Goal: Task Accomplishment & Management: Use online tool/utility

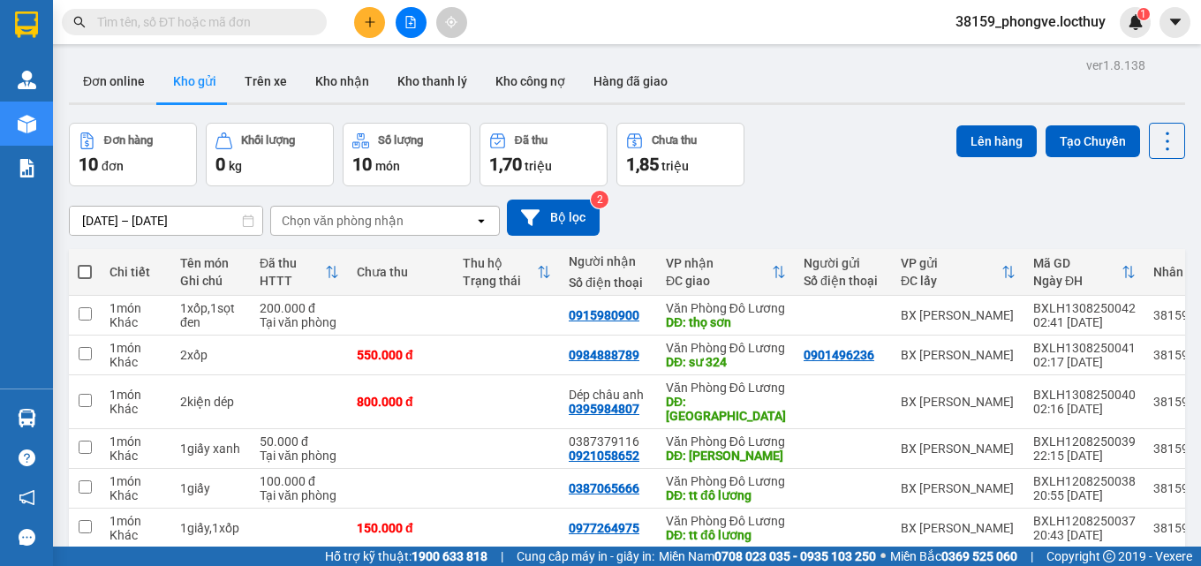
click at [82, 271] on span at bounding box center [85, 272] width 14 height 14
click at [85, 263] on input "checkbox" at bounding box center [85, 263] width 0 height 0
checkbox input "true"
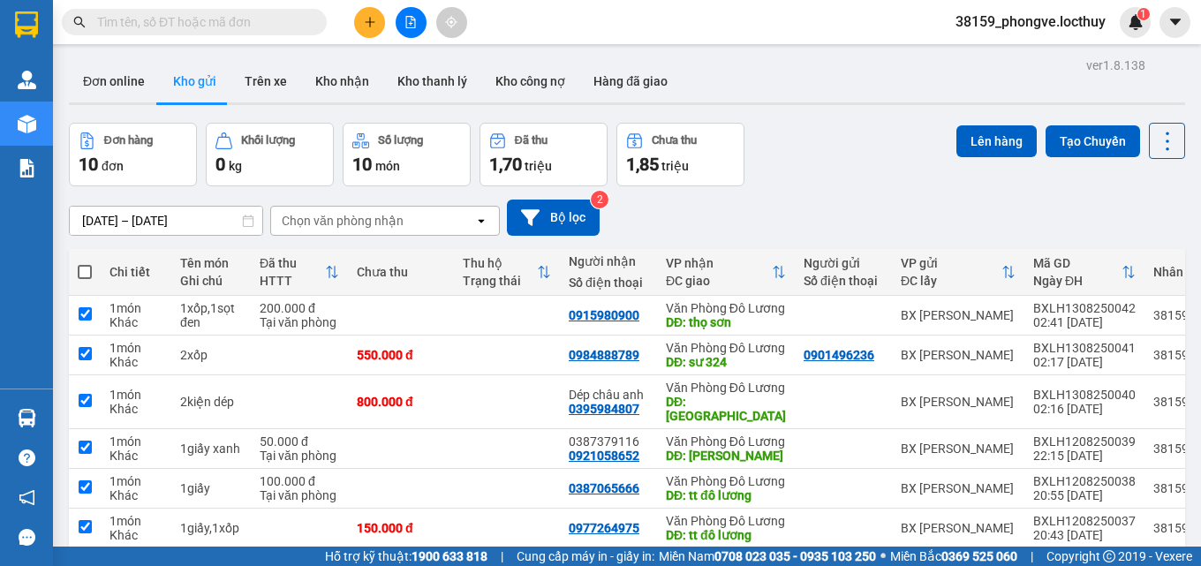
checkbox input "true"
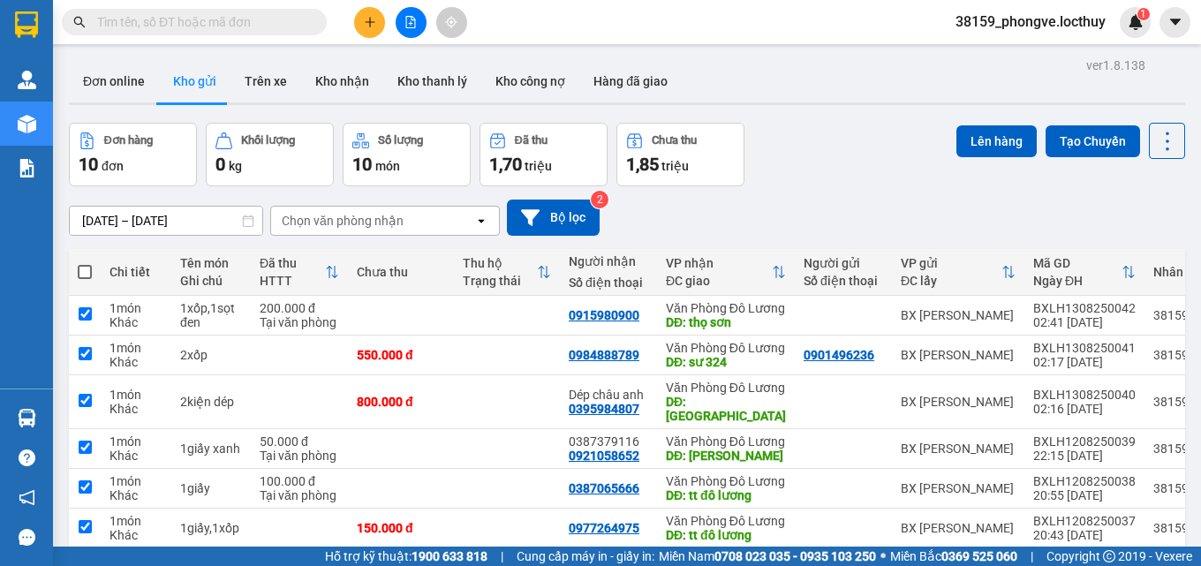
checkbox input "true"
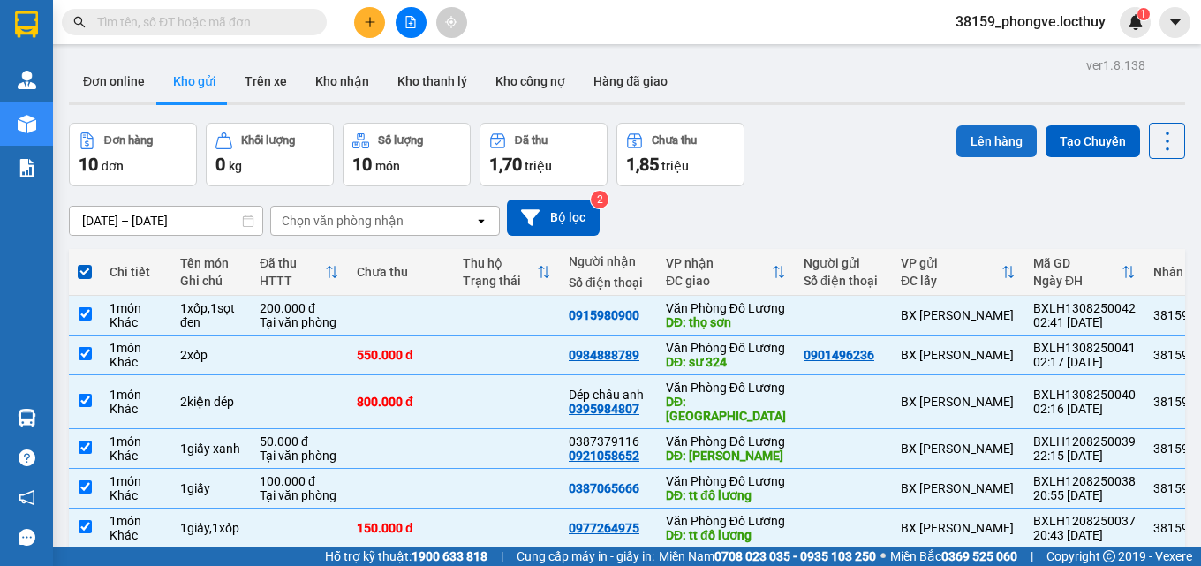
click at [1000, 150] on button "Lên hàng" at bounding box center [997, 141] width 80 height 32
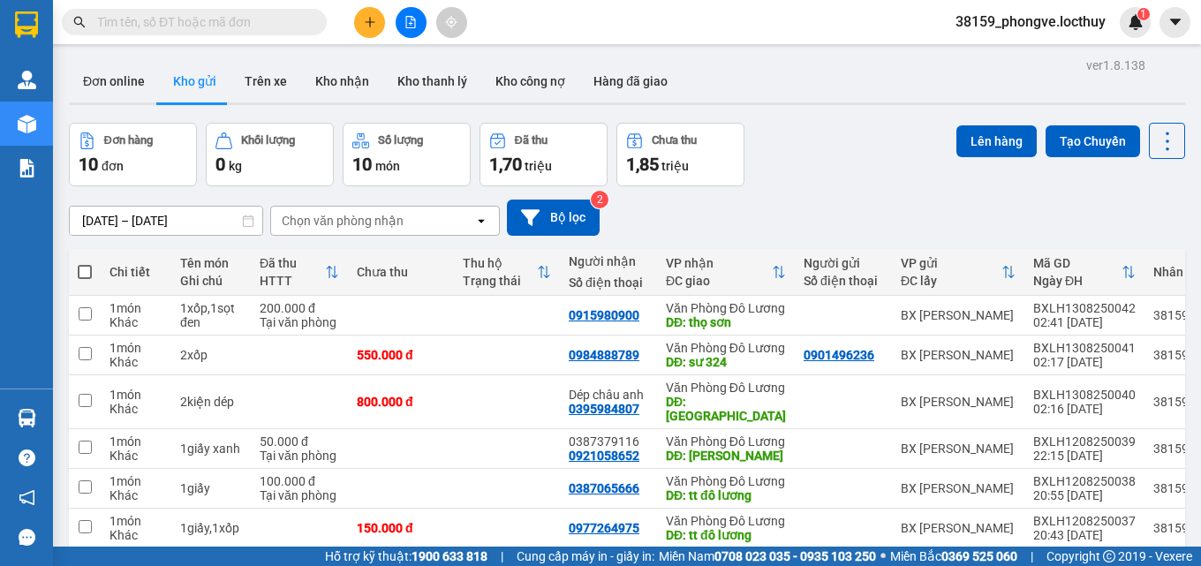
click at [86, 266] on span at bounding box center [85, 272] width 14 height 14
click at [85, 263] on input "checkbox" at bounding box center [85, 263] width 0 height 0
checkbox input "true"
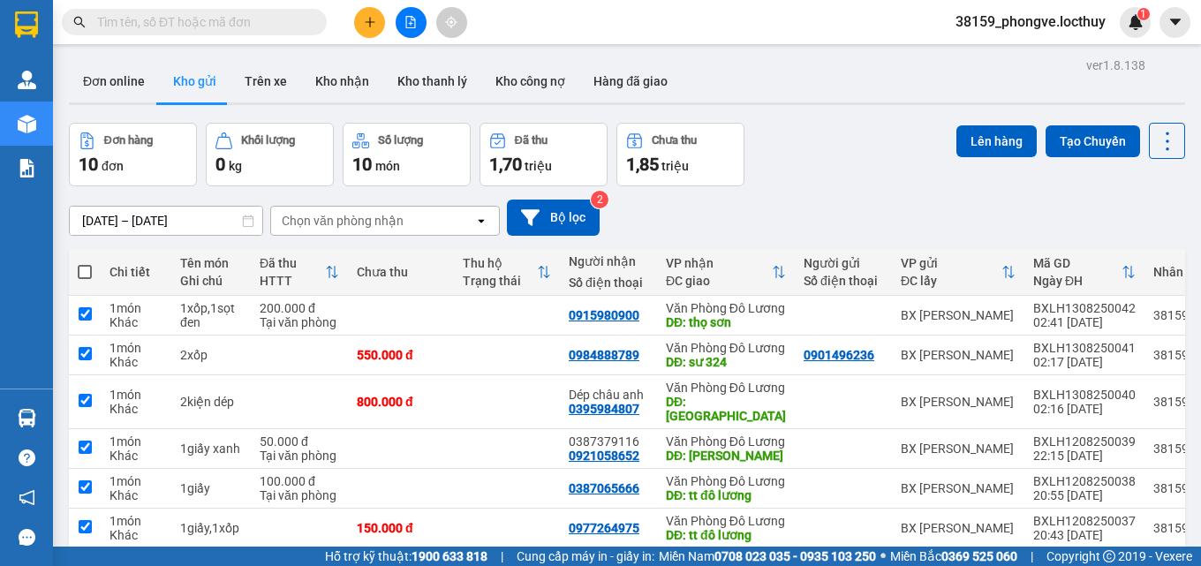
checkbox input "true"
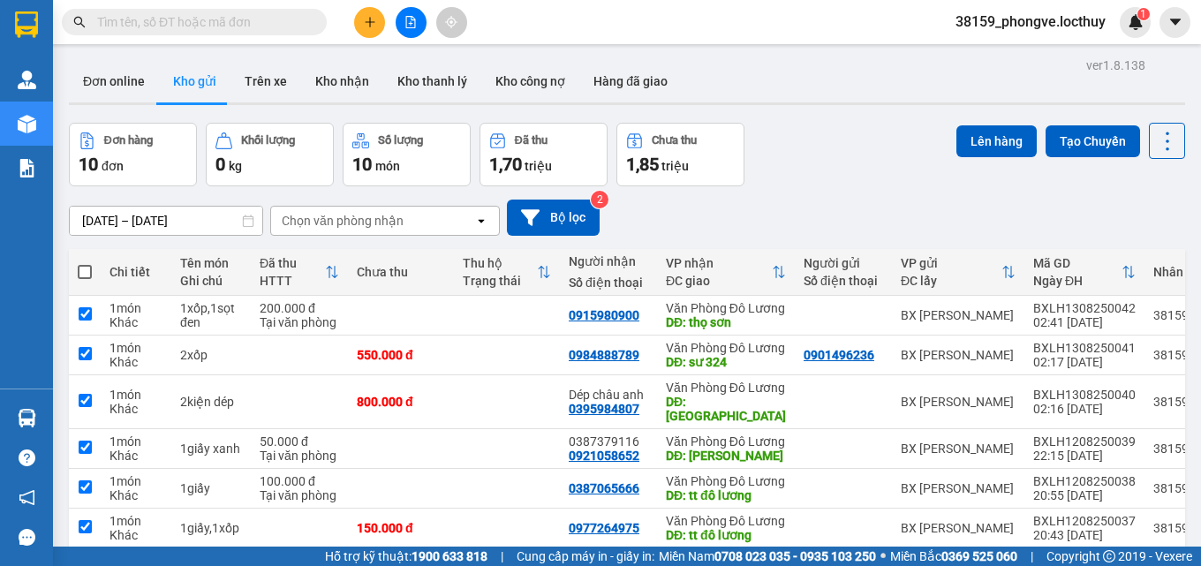
checkbox input "true"
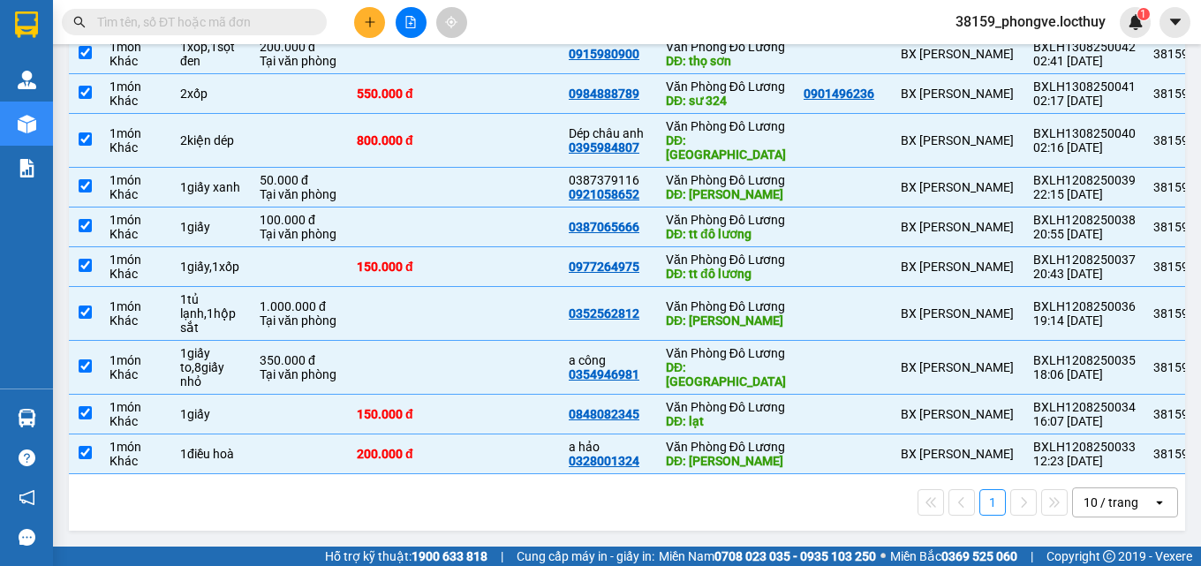
scroll to position [367, 0]
click at [86, 306] on input "checkbox" at bounding box center [85, 312] width 13 height 13
checkbox input "false"
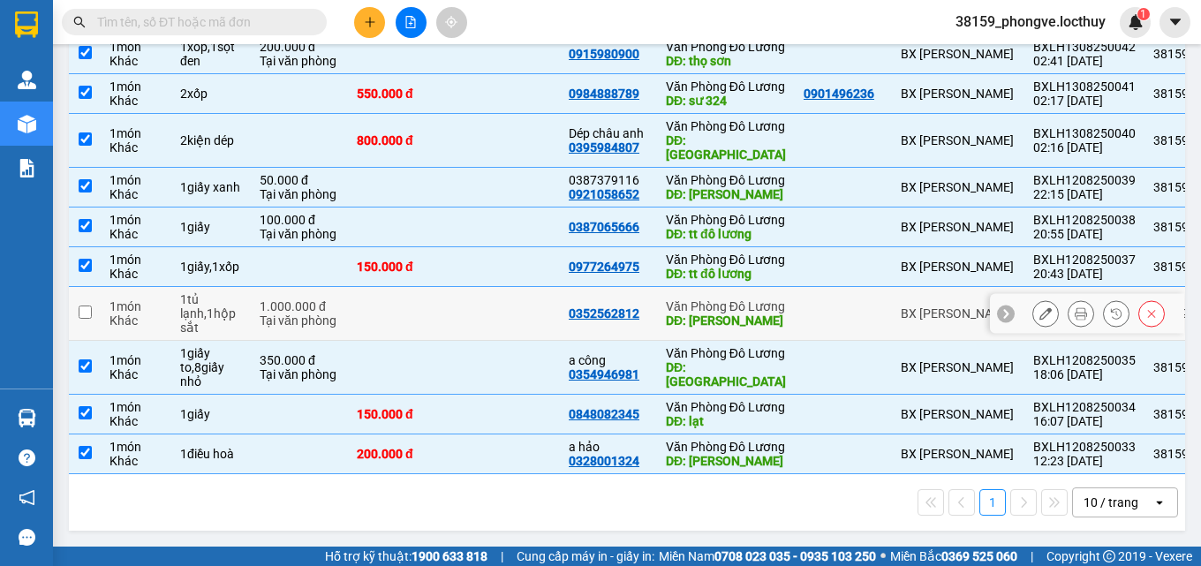
scroll to position [0, 0]
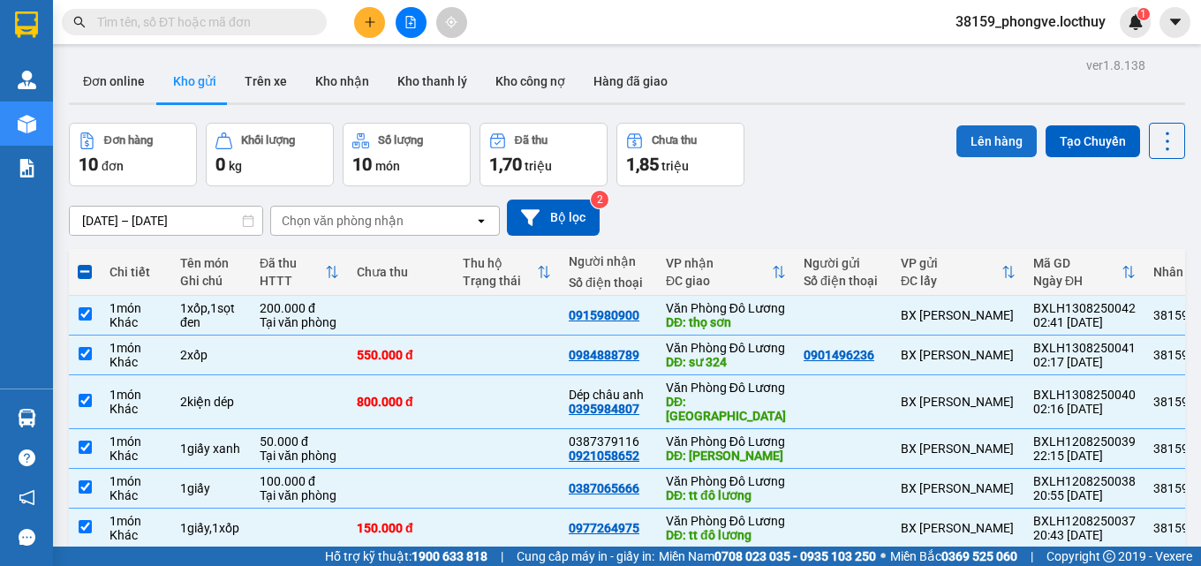
click at [1003, 144] on button "Lên hàng" at bounding box center [997, 141] width 80 height 32
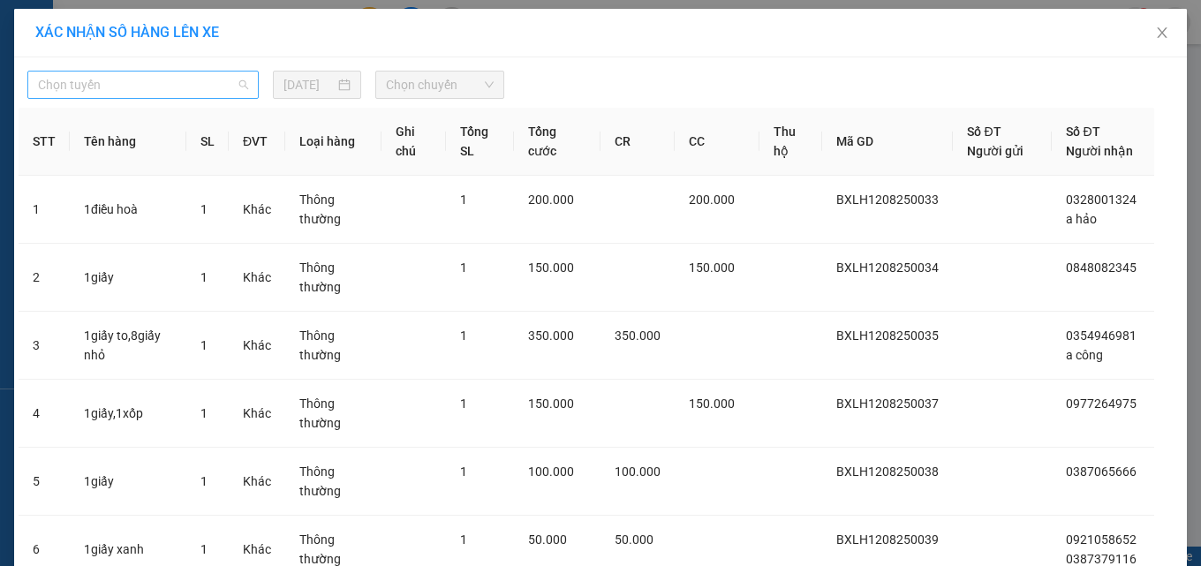
click at [185, 87] on span "Chọn tuyến" at bounding box center [143, 85] width 210 height 27
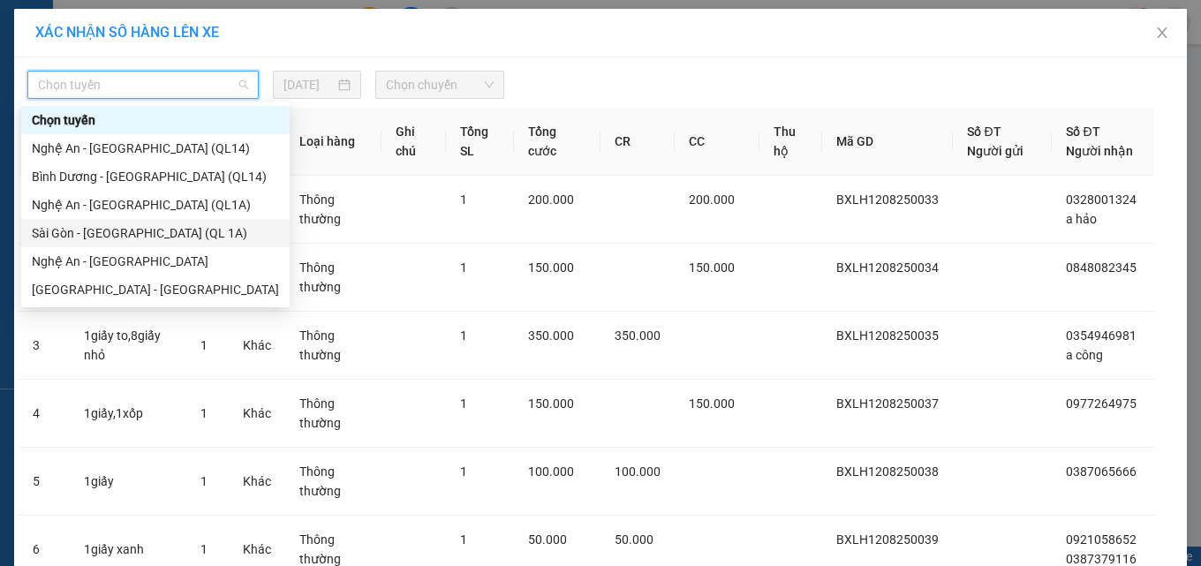
drag, startPoint x: 130, startPoint y: 230, endPoint x: 239, endPoint y: 139, distance: 141.7
click at [136, 224] on div "Sài Gòn - [GEOGRAPHIC_DATA] (QL 1A)" at bounding box center [155, 232] width 247 height 19
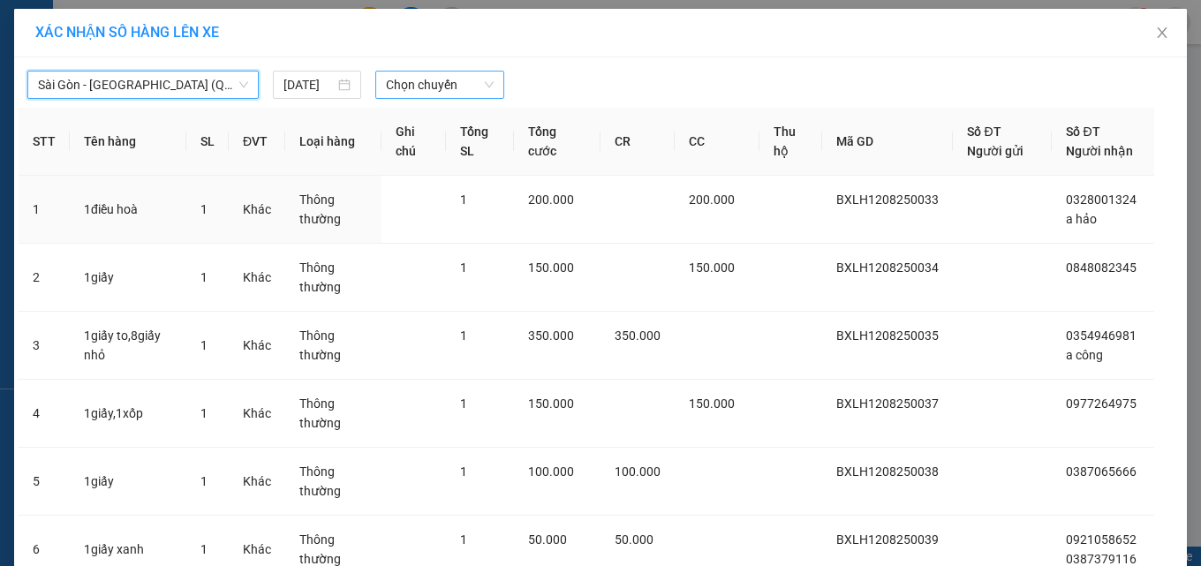
drag, startPoint x: 403, startPoint y: 80, endPoint x: 405, endPoint y: 98, distance: 17.8
click at [403, 81] on span "Chọn chuyến" at bounding box center [440, 85] width 108 height 27
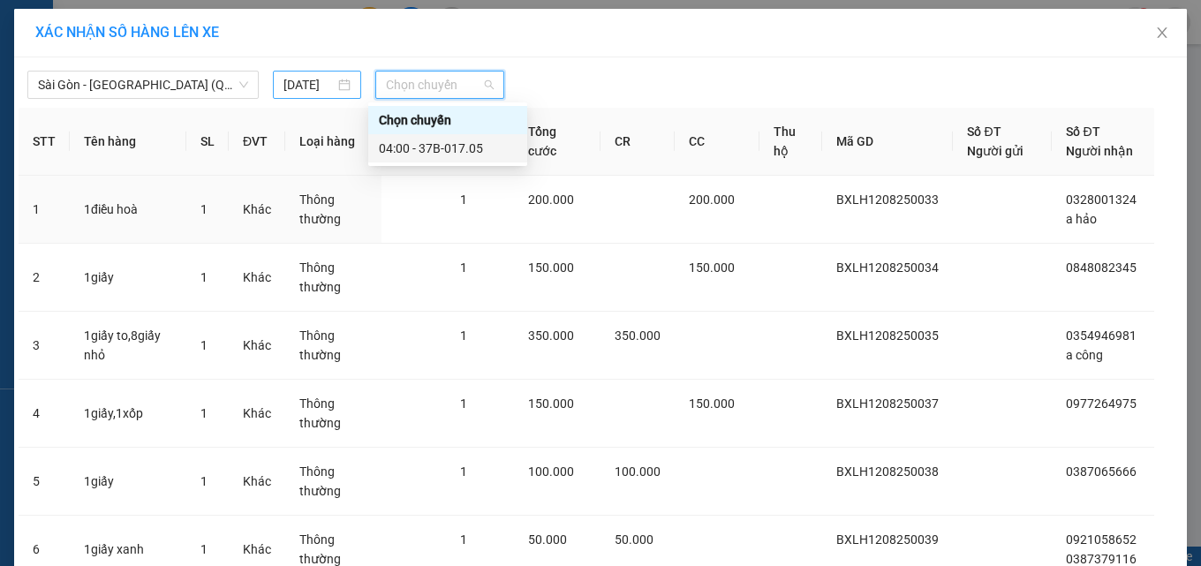
click at [299, 84] on input "[DATE]" at bounding box center [309, 84] width 51 height 19
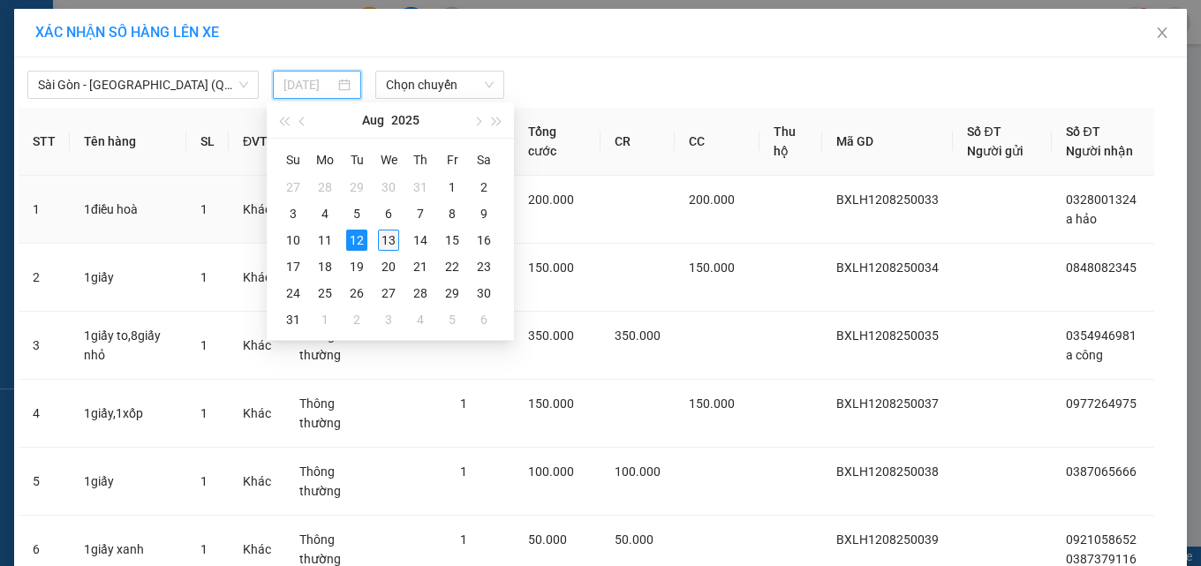
click at [392, 244] on div "13" at bounding box center [388, 240] width 21 height 21
type input "[DATE]"
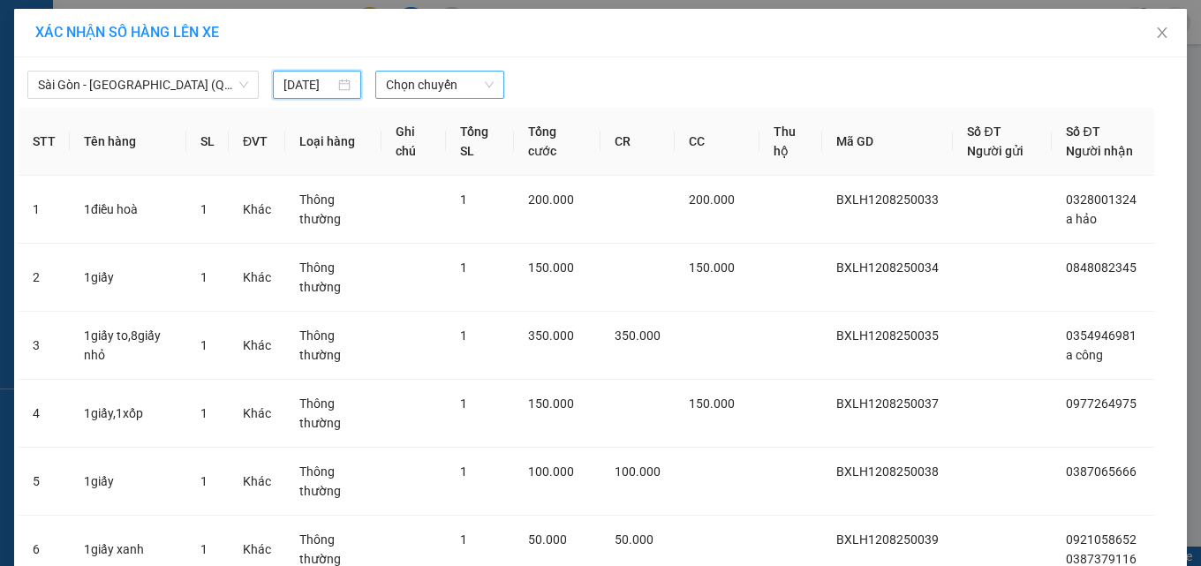
click at [414, 86] on span "Chọn chuyến" at bounding box center [440, 85] width 108 height 27
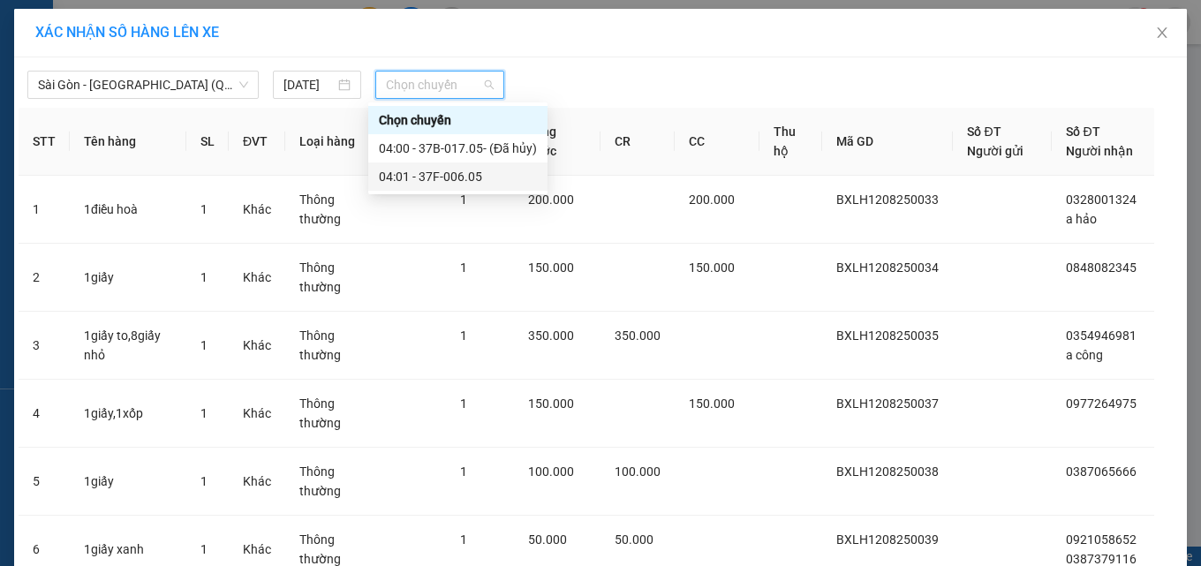
click at [436, 175] on div "04:01 - 37F-006.05" at bounding box center [458, 176] width 158 height 19
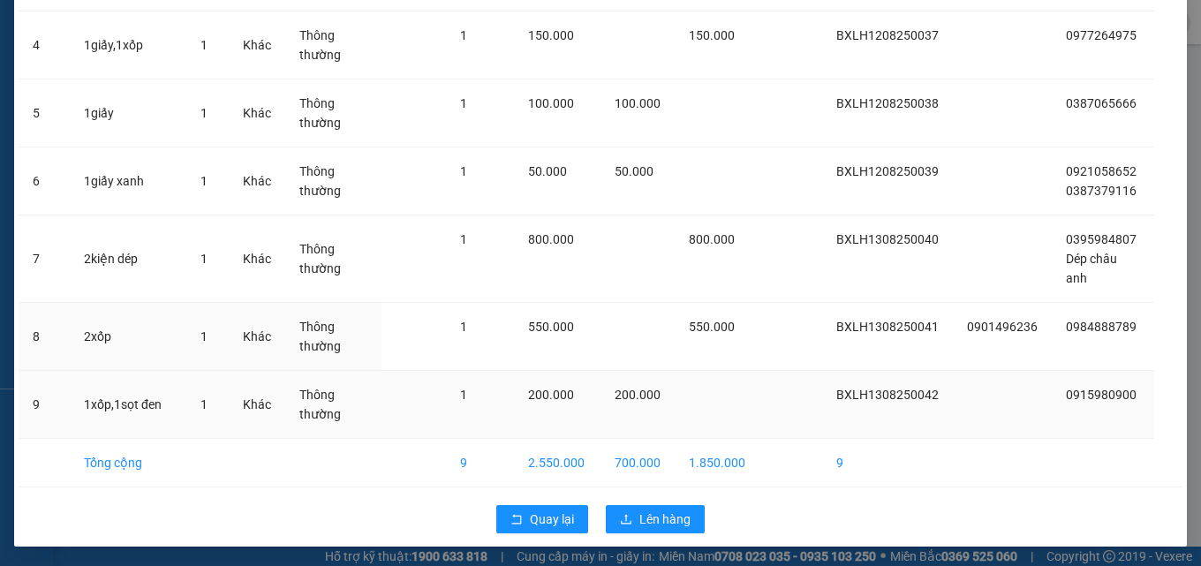
scroll to position [410, 0]
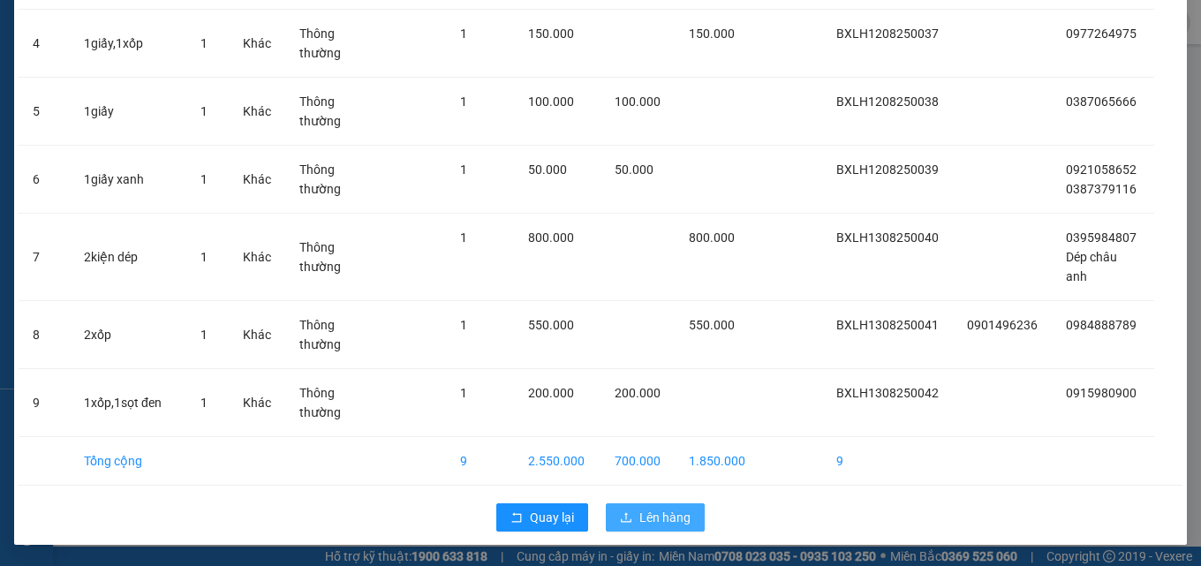
click at [667, 518] on span "Lên hàng" at bounding box center [665, 517] width 51 height 19
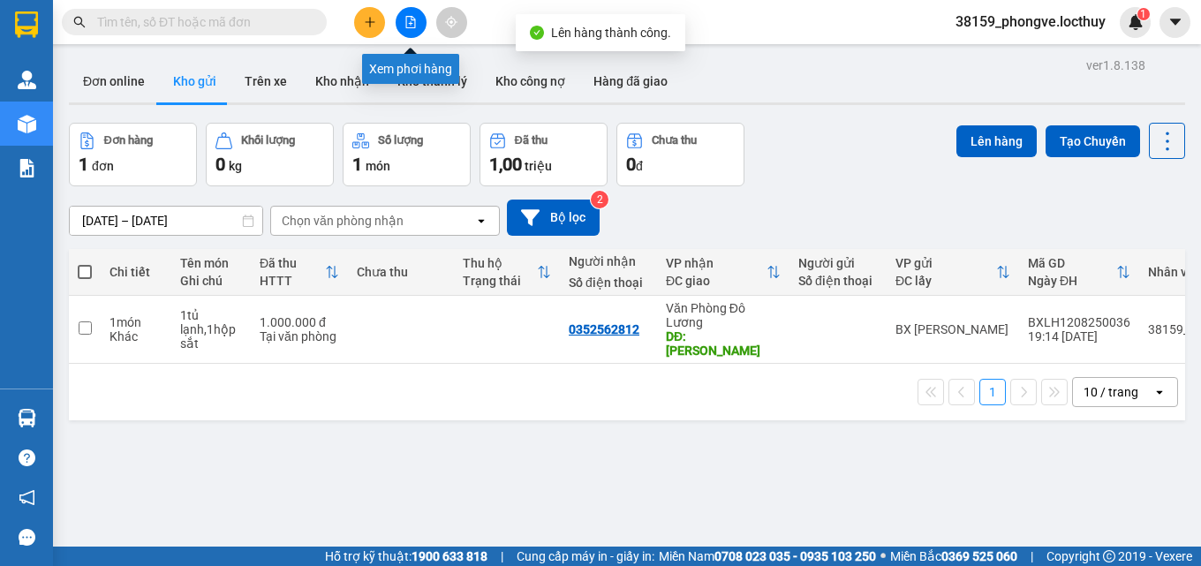
click at [405, 22] on icon "file-add" at bounding box center [411, 22] width 12 height 12
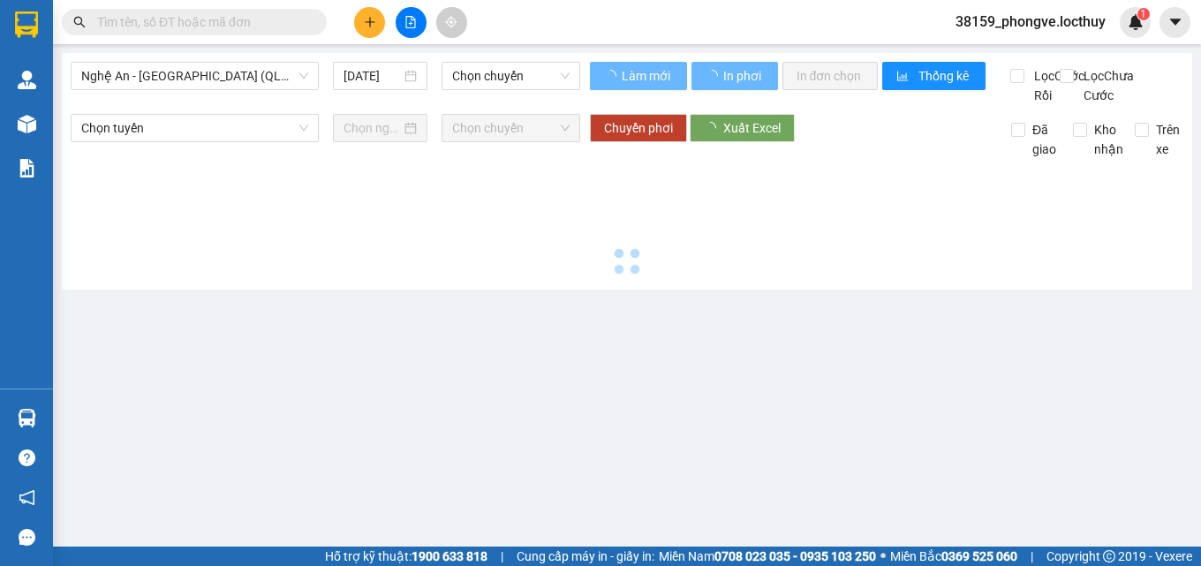
type input "[DATE]"
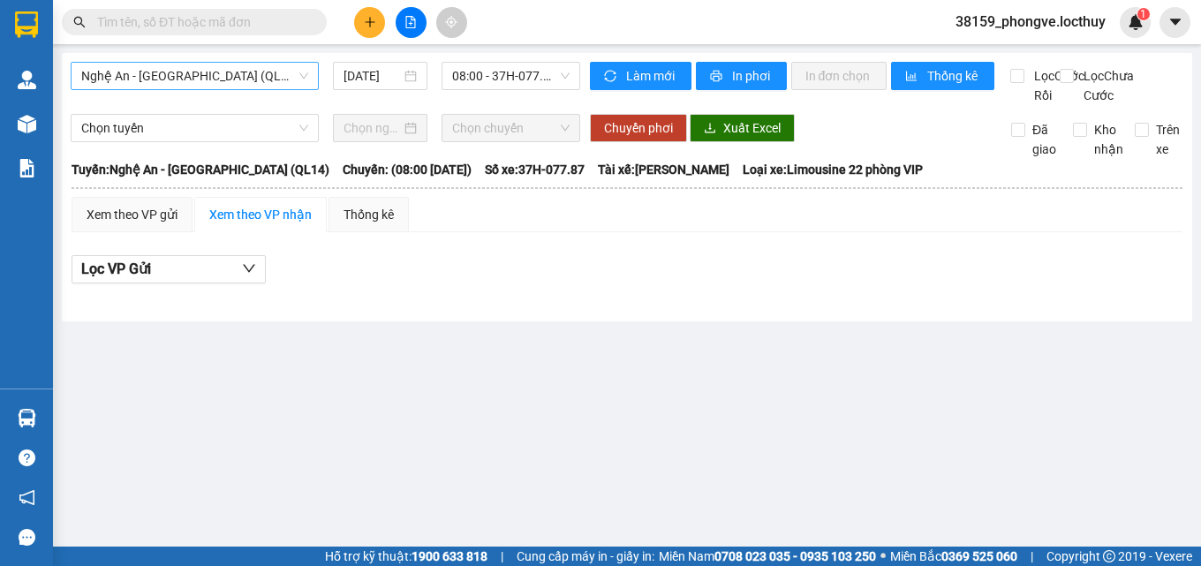
click at [223, 78] on span "Nghệ An - [GEOGRAPHIC_DATA] (QL14)" at bounding box center [194, 76] width 227 height 27
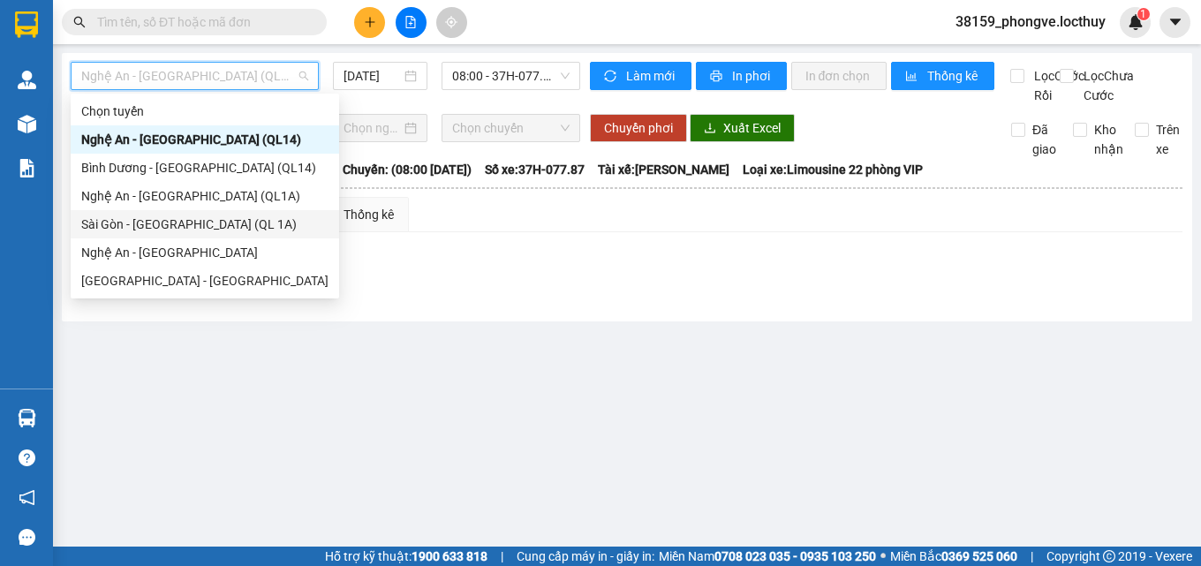
click at [150, 224] on div "Sài Gòn - [GEOGRAPHIC_DATA] (QL 1A)" at bounding box center [204, 224] width 247 height 19
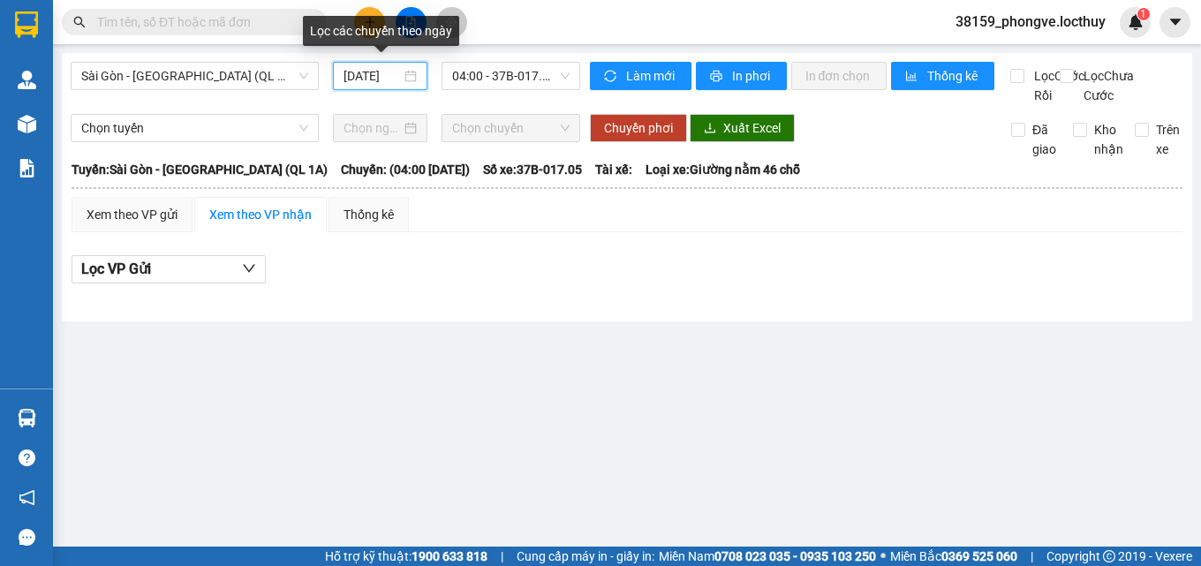
click at [381, 78] on input "[DATE]" at bounding box center [373, 75] width 58 height 19
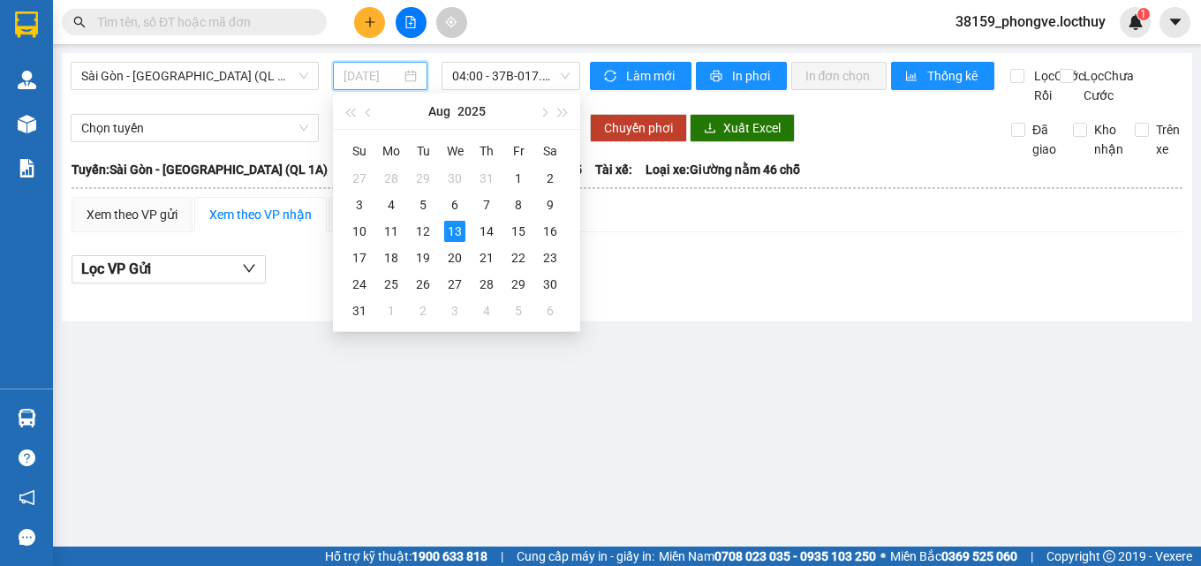
type input "[DATE]"
click at [532, 78] on span "04:00 - 37B-017.05 - ([GEOGRAPHIC_DATA])" at bounding box center [510, 76] width 117 height 27
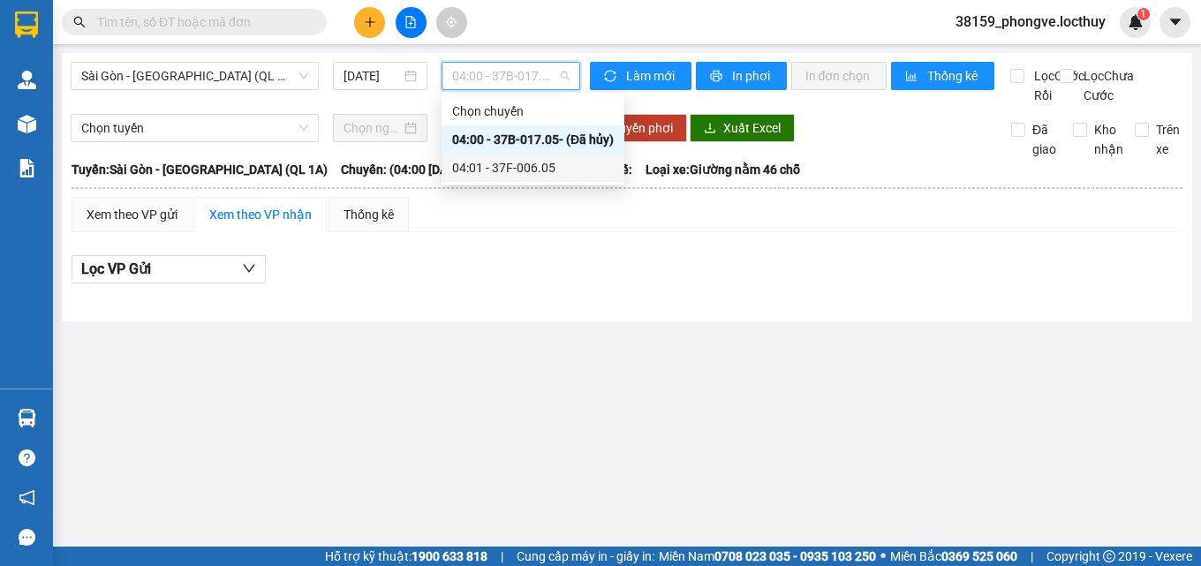
click at [537, 164] on div "04:01 - 37F-006.05" at bounding box center [533, 167] width 162 height 19
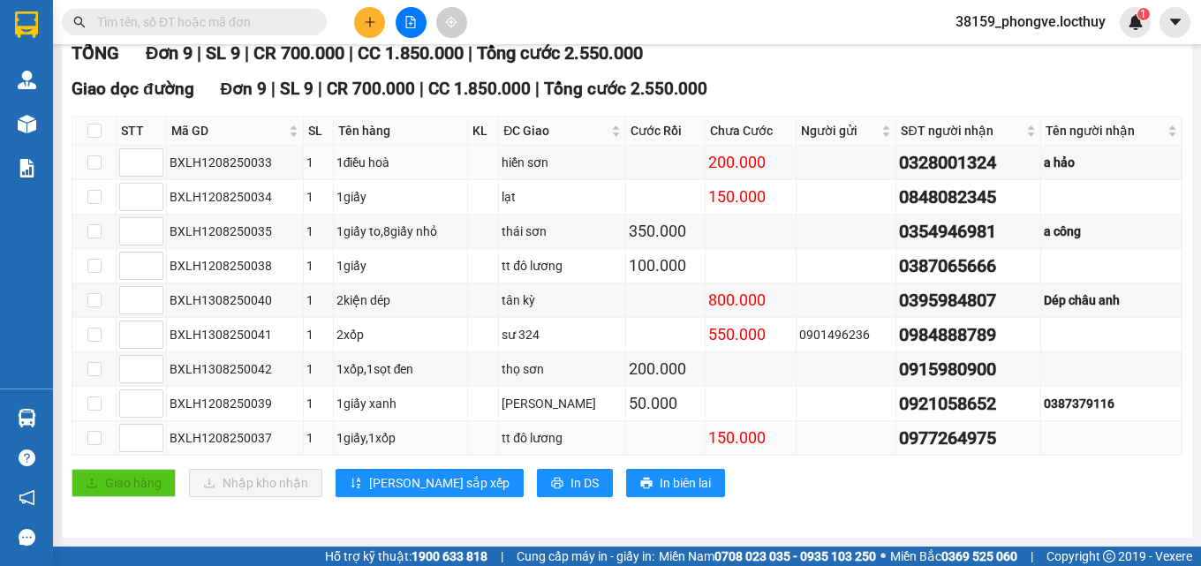
scroll to position [273, 0]
click at [130, 157] on input at bounding box center [141, 162] width 42 height 27
type input "1"
click at [127, 232] on input at bounding box center [141, 231] width 42 height 27
type input "2"
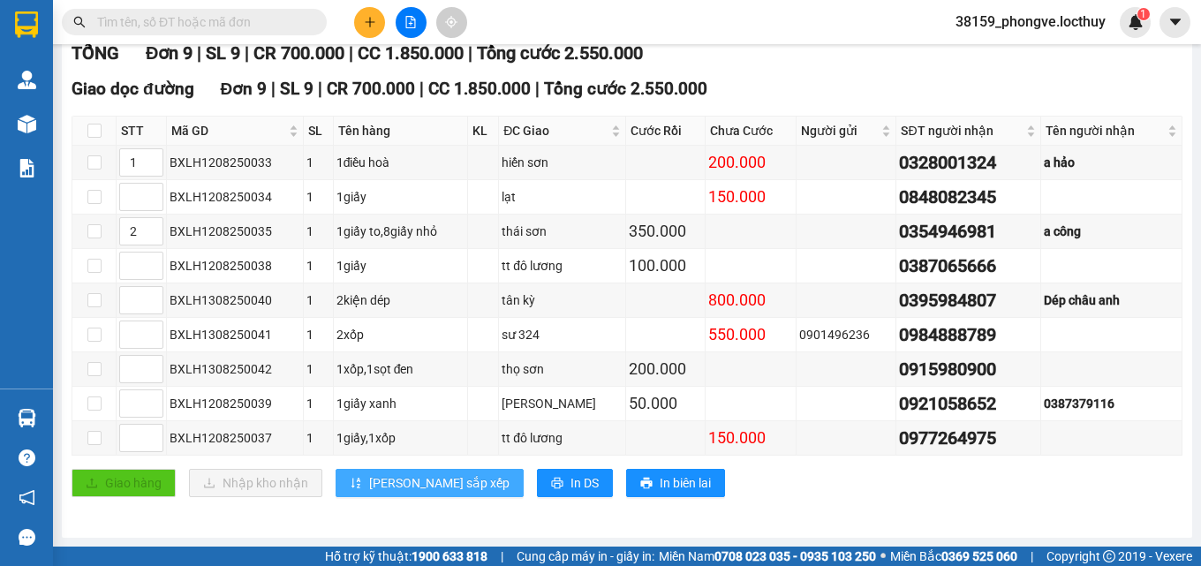
click at [420, 479] on span "[PERSON_NAME] sắp xếp" at bounding box center [439, 482] width 140 height 19
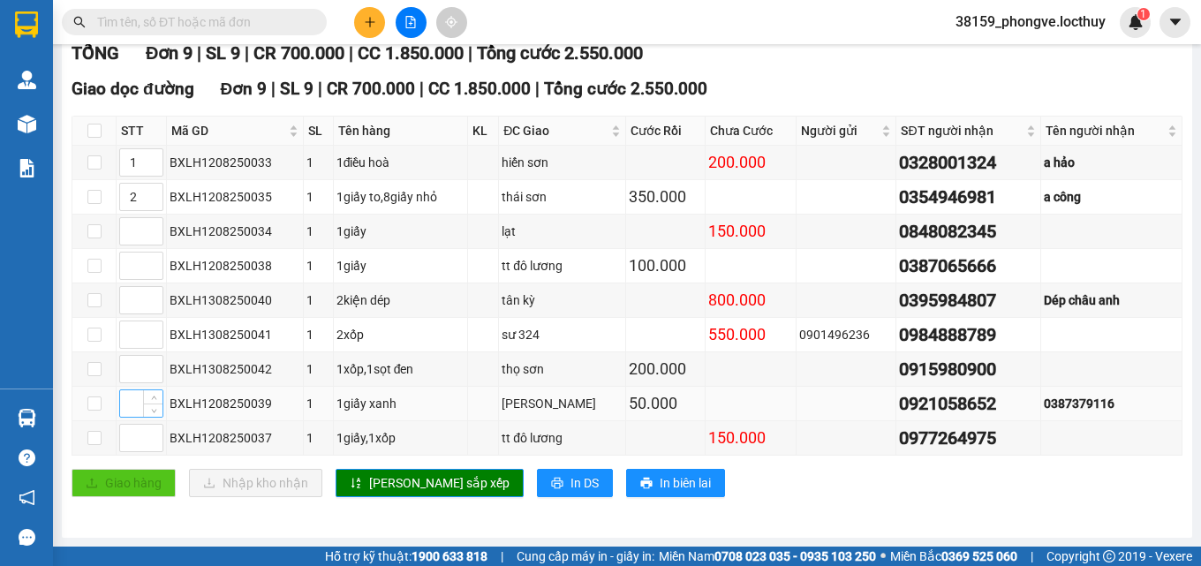
click at [131, 405] on input at bounding box center [141, 403] width 42 height 27
type input "3"
click at [130, 435] on input at bounding box center [141, 438] width 42 height 27
type input "4"
click at [130, 265] on input at bounding box center [141, 266] width 42 height 27
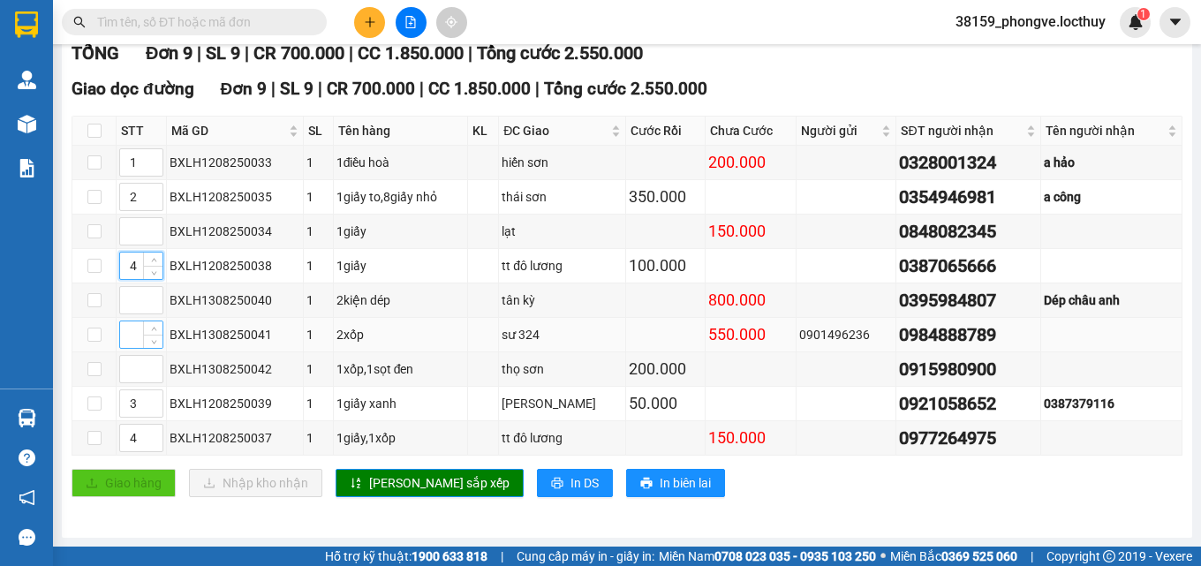
type input "4"
click at [140, 338] on input at bounding box center [141, 335] width 42 height 27
type input "4"
click at [382, 479] on span "[PERSON_NAME] sắp xếp" at bounding box center [439, 482] width 140 height 19
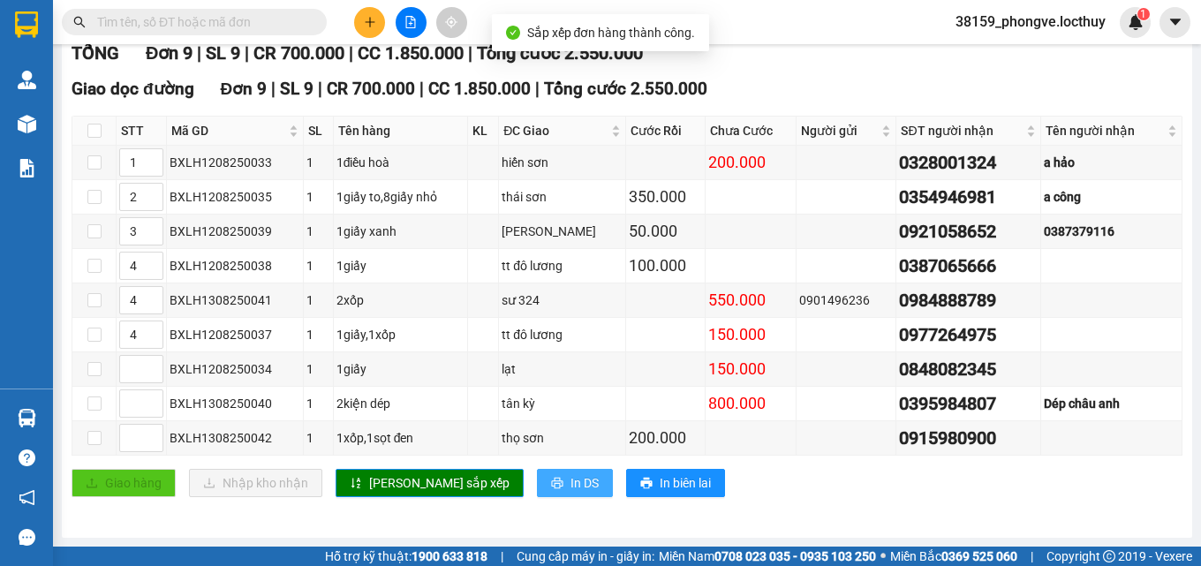
click at [571, 487] on span "In DS" at bounding box center [585, 482] width 28 height 19
click at [571, 481] on span "In DS" at bounding box center [585, 482] width 28 height 19
click at [571, 482] on span "In DS" at bounding box center [585, 482] width 28 height 19
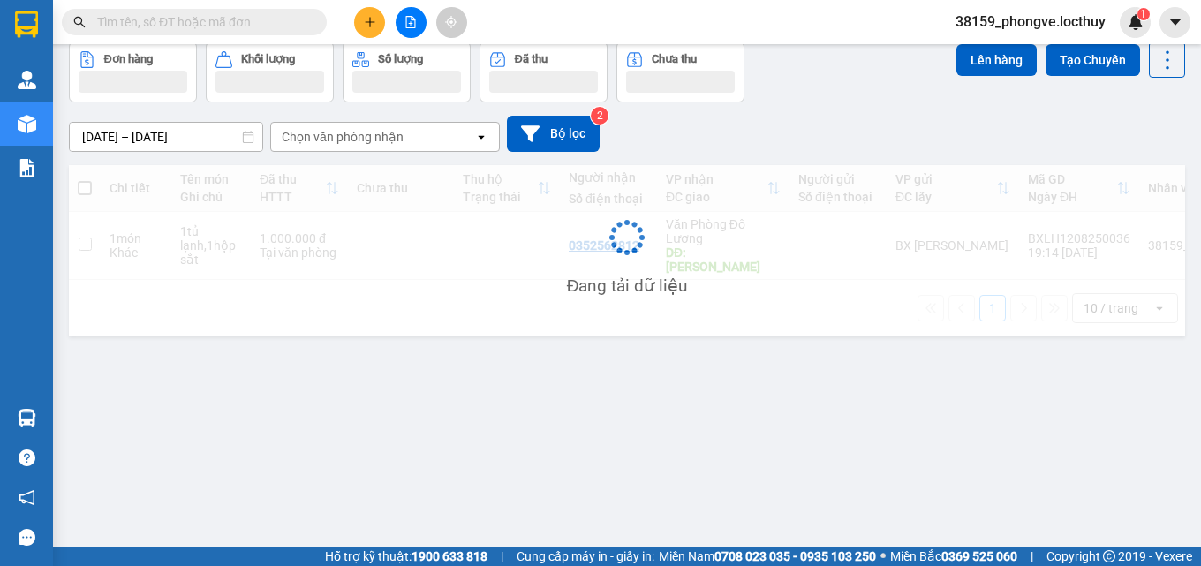
scroll to position [81, 0]
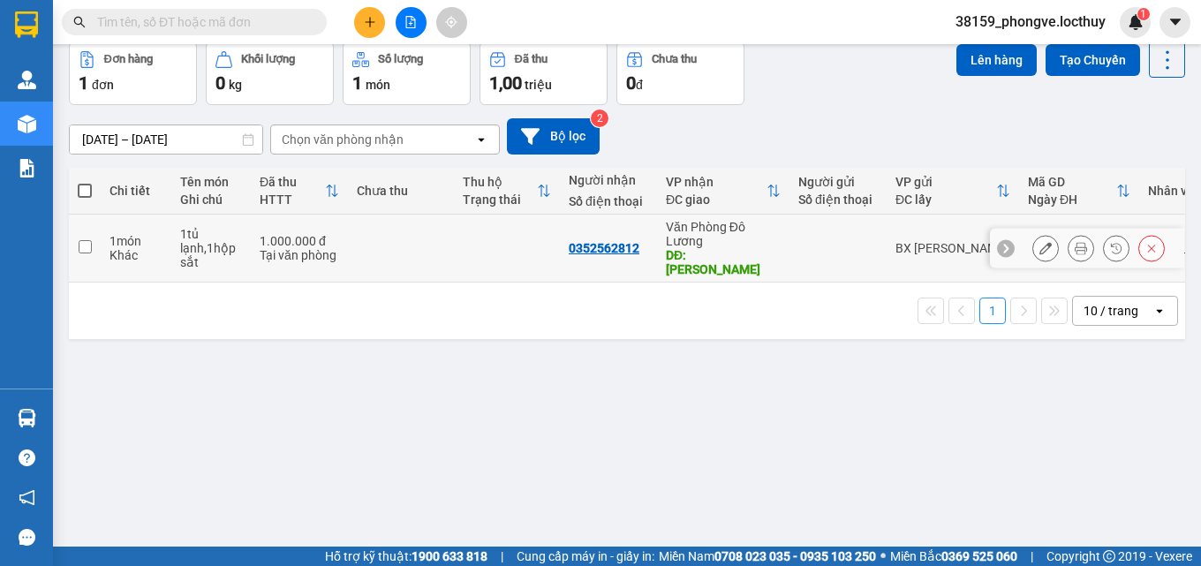
click at [87, 240] on input "checkbox" at bounding box center [85, 246] width 13 height 13
checkbox input "true"
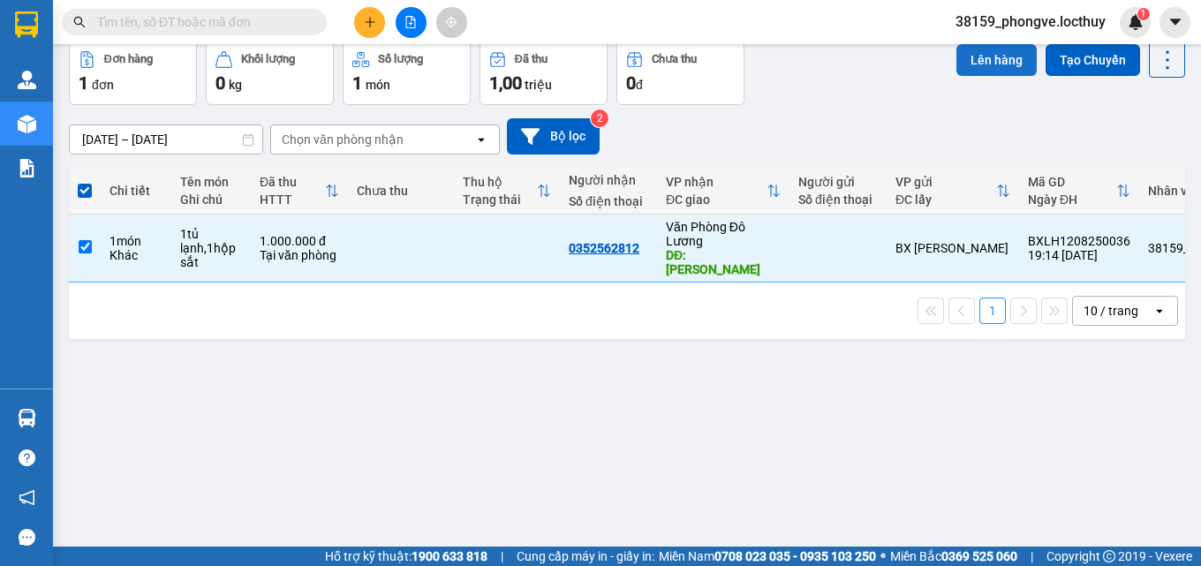
click at [968, 63] on button "Lên hàng" at bounding box center [997, 60] width 80 height 32
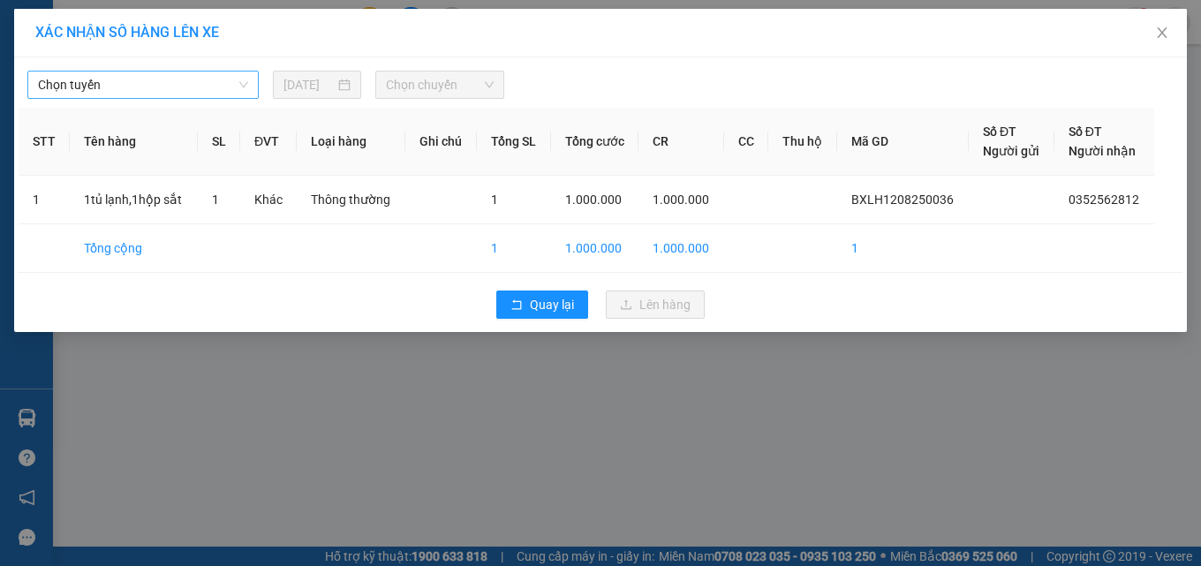
click at [209, 86] on span "Chọn tuyến" at bounding box center [143, 85] width 210 height 27
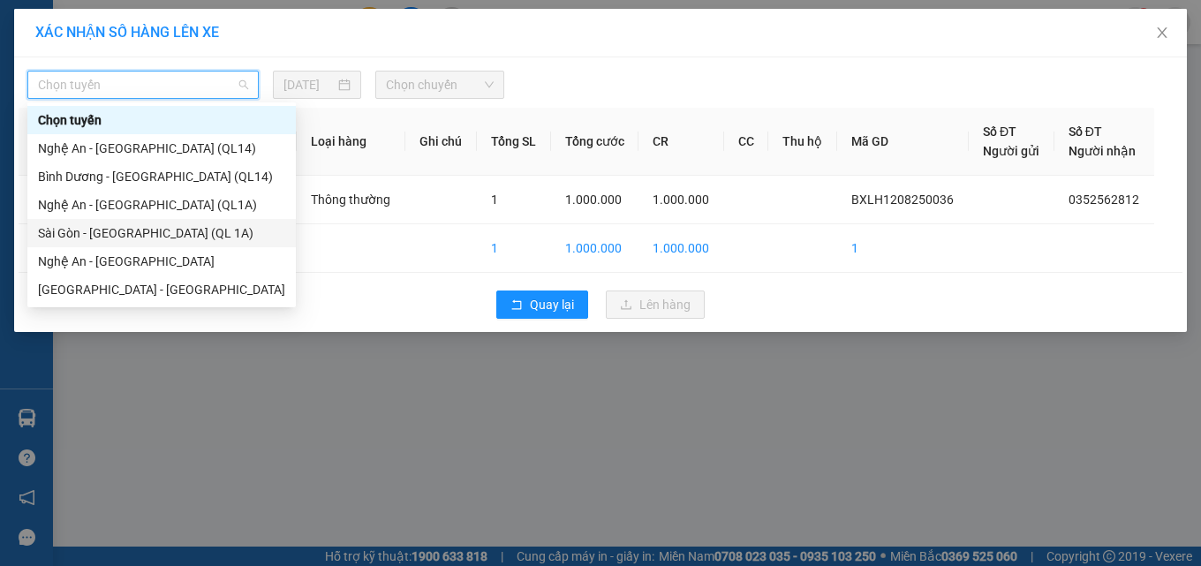
click at [156, 231] on div "Sài Gòn - [GEOGRAPHIC_DATA] (QL 1A)" at bounding box center [161, 232] width 247 height 19
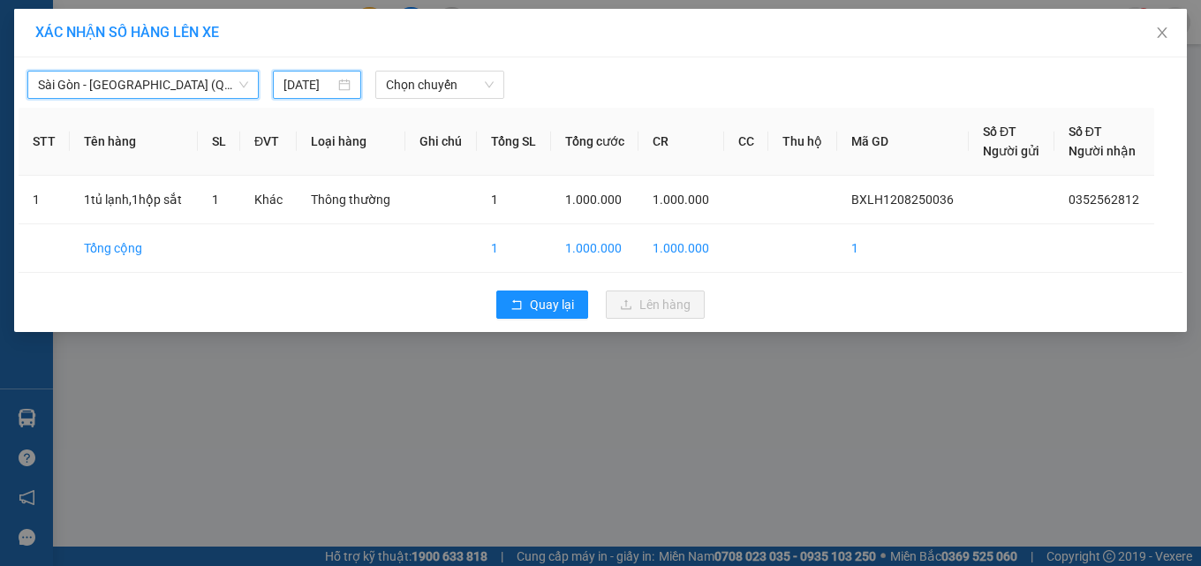
click at [299, 88] on input "[DATE]" at bounding box center [309, 84] width 51 height 19
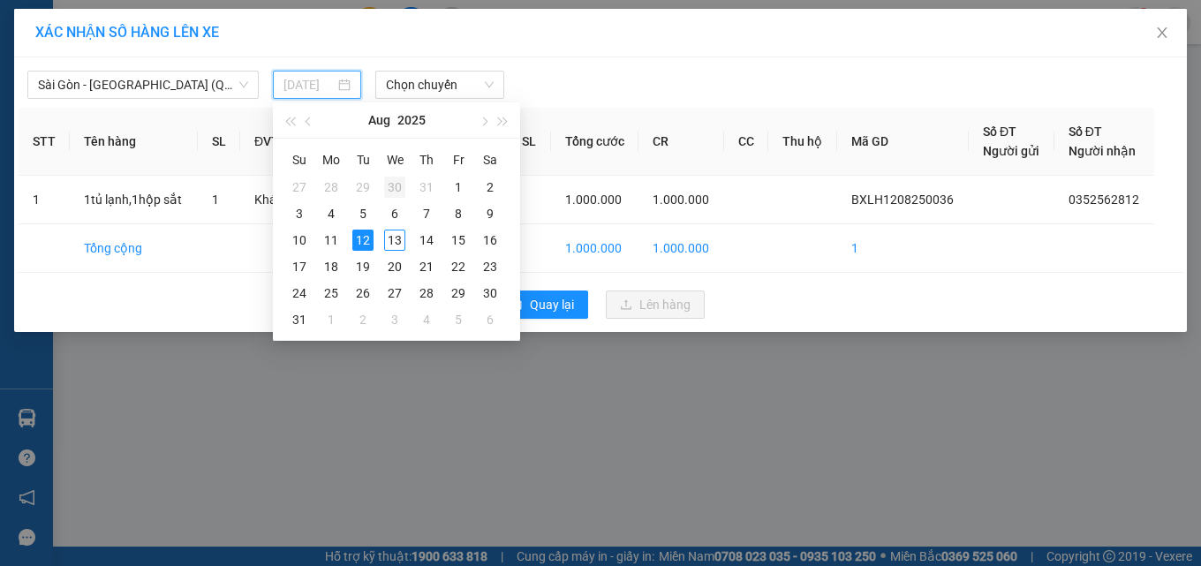
drag, startPoint x: 396, startPoint y: 239, endPoint x: 397, endPoint y: 196, distance: 43.3
click at [397, 224] on tbody "27 28 29 30 31 1 2 3 4 5 6 7 8 9 10 11 12 13 14 15 16 17 18 19 20 21 22 23 24 2…" at bounding box center [395, 253] width 223 height 159
click at [414, 91] on span "Chọn chuyến" at bounding box center [440, 85] width 108 height 27
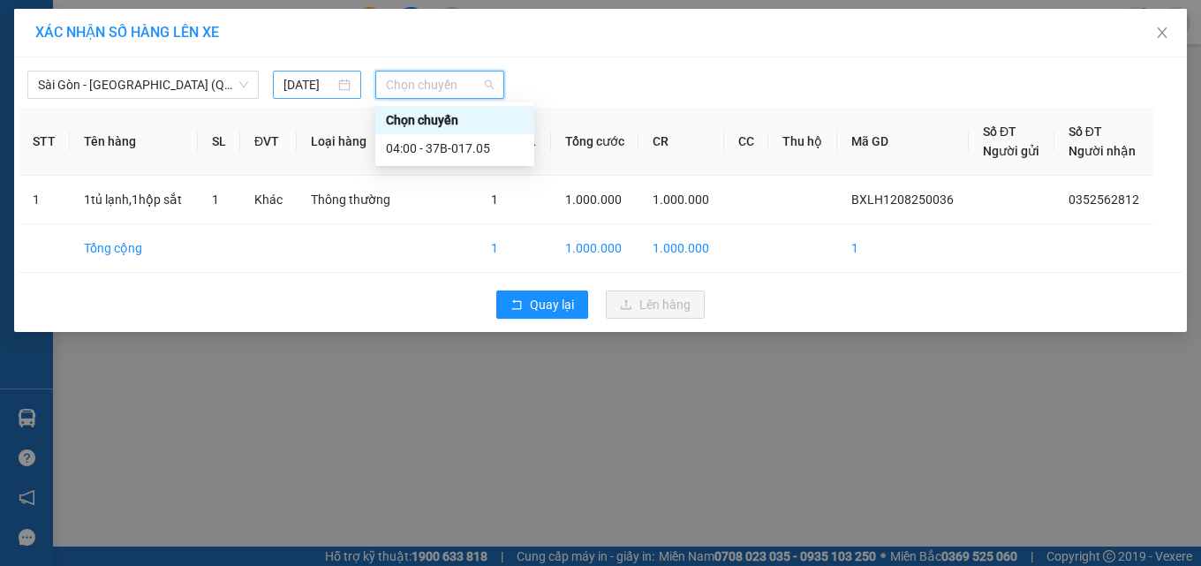
click at [330, 87] on input "[DATE]" at bounding box center [309, 84] width 51 height 19
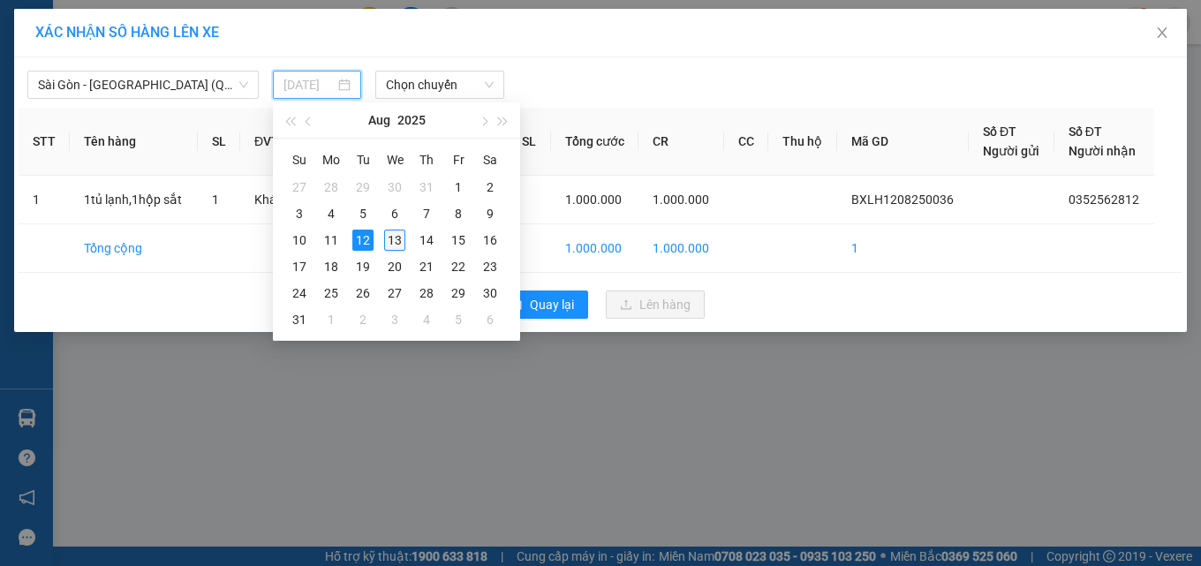
click at [392, 238] on div "13" at bounding box center [394, 240] width 21 height 21
type input "[DATE]"
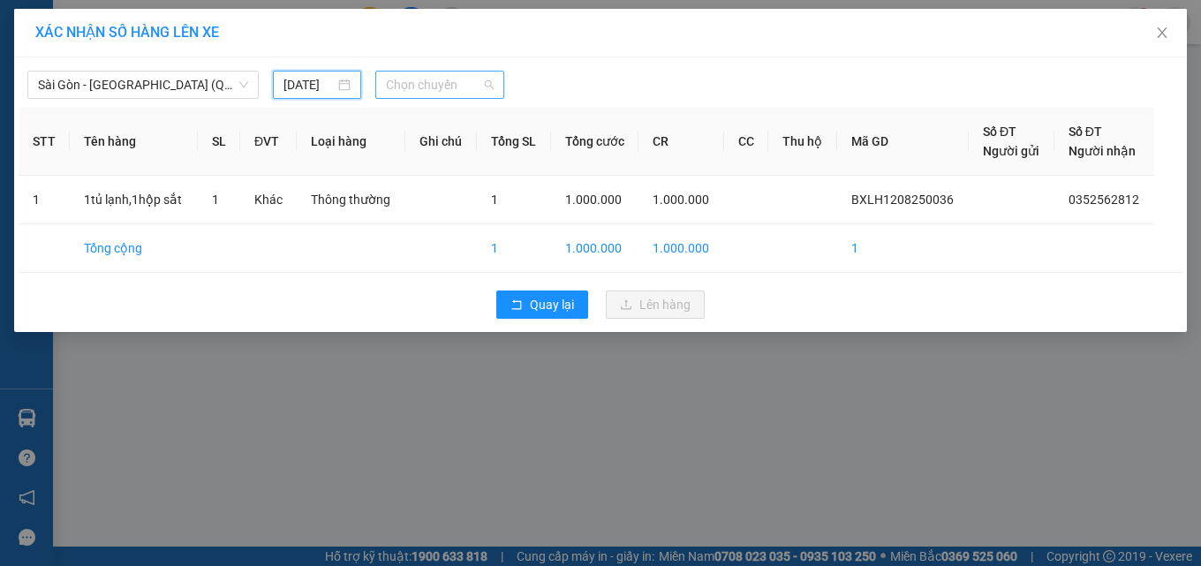
click at [415, 83] on span "Chọn chuyến" at bounding box center [440, 85] width 108 height 27
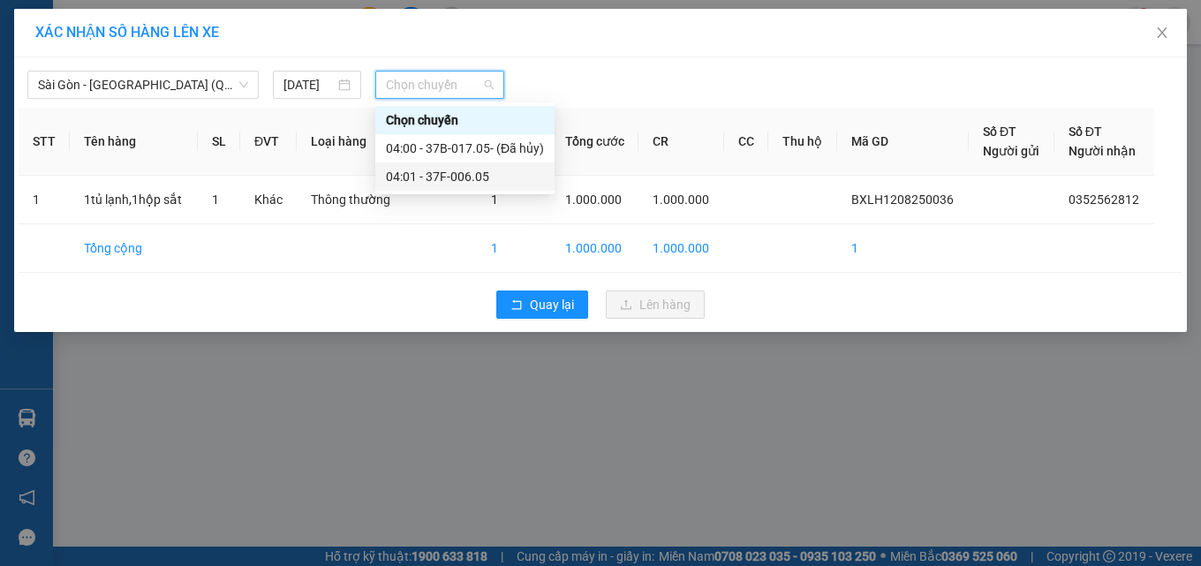
click at [471, 179] on div "04:01 - 37F-006.05" at bounding box center [465, 176] width 158 height 19
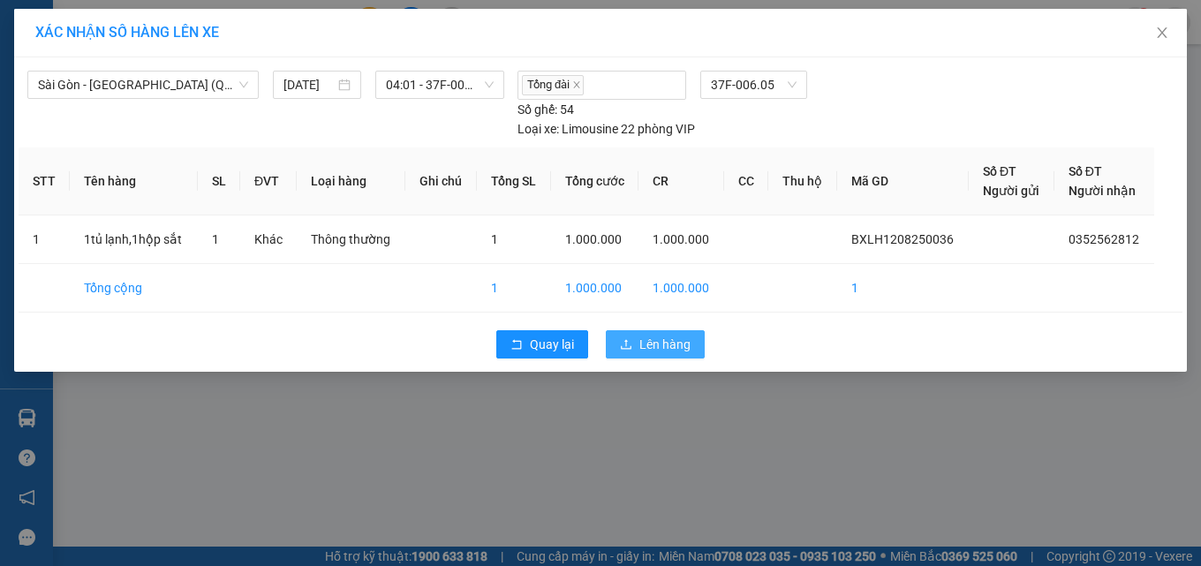
drag, startPoint x: 643, startPoint y: 344, endPoint x: 645, endPoint y: 333, distance: 10.7
click at [643, 340] on span "Lên hàng" at bounding box center [665, 344] width 51 height 19
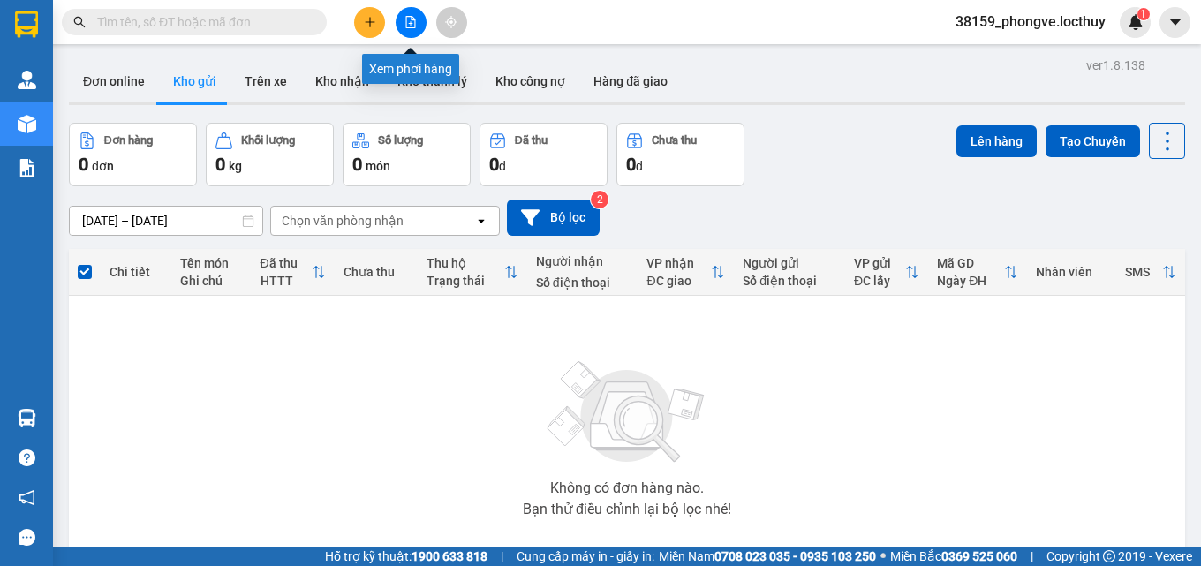
click at [407, 24] on icon "file-add" at bounding box center [411, 22] width 12 height 12
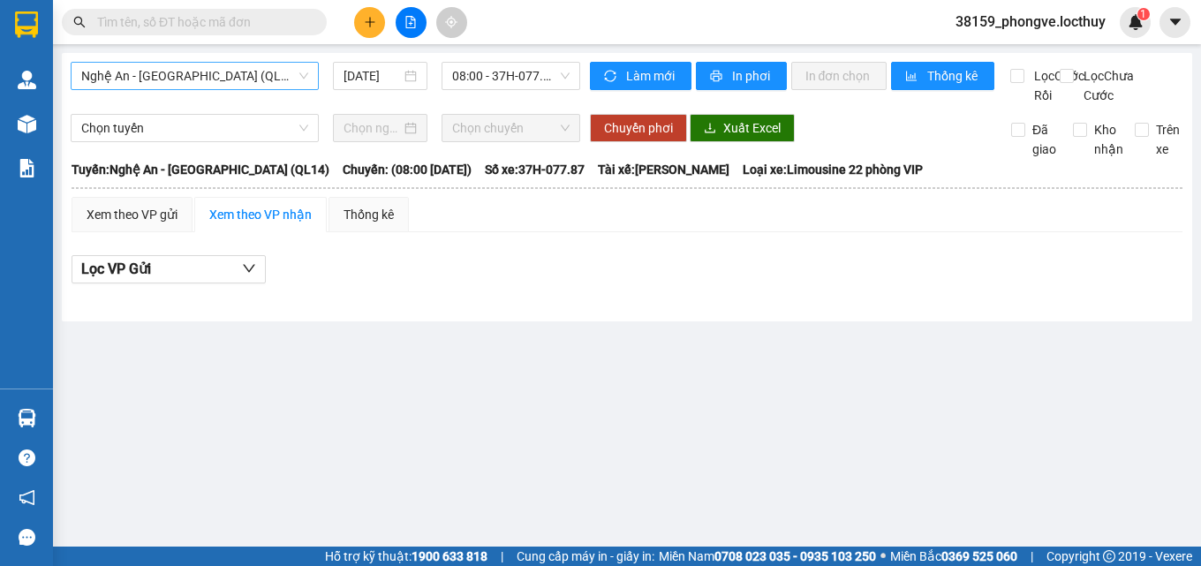
click at [239, 75] on span "Nghệ An - [GEOGRAPHIC_DATA] (QL14)" at bounding box center [194, 76] width 227 height 27
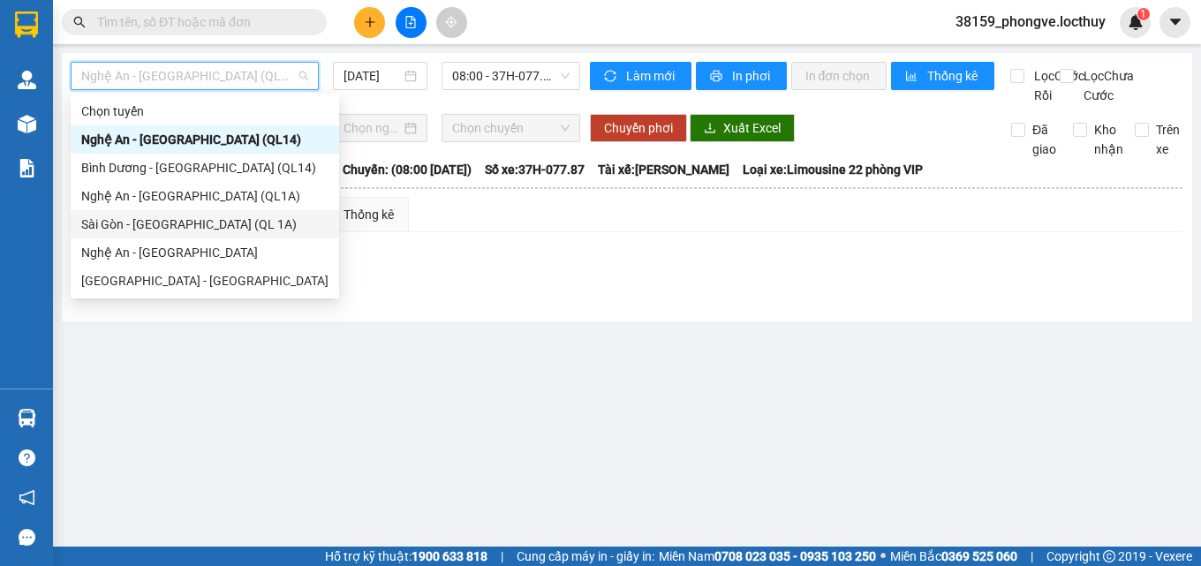
click at [180, 221] on div "Sài Gòn - [GEOGRAPHIC_DATA] (QL 1A)" at bounding box center [204, 224] width 247 height 19
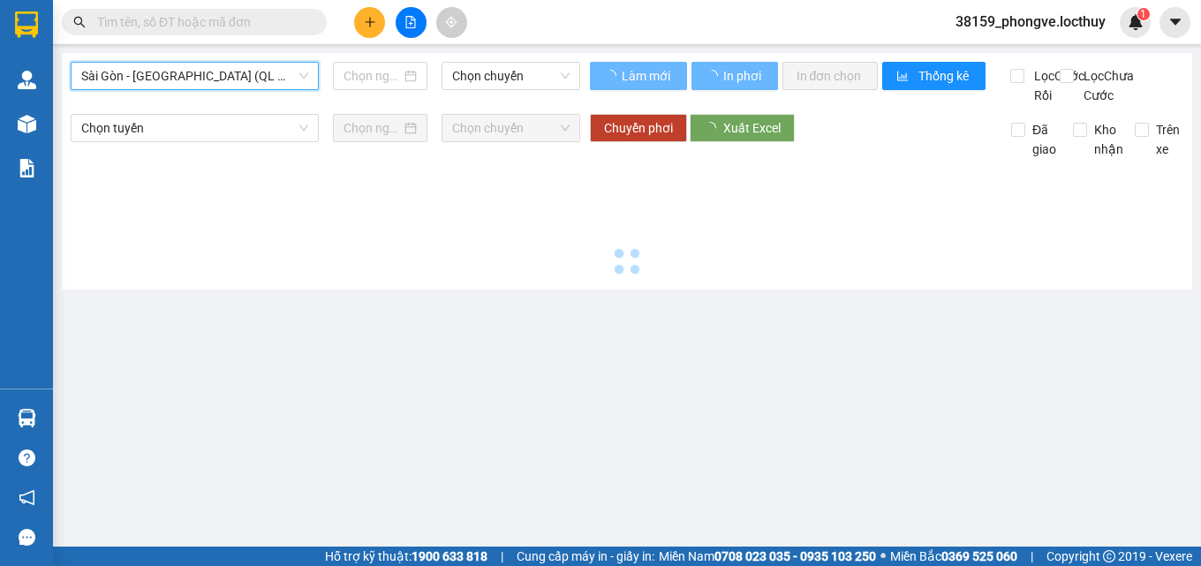
type input "[DATE]"
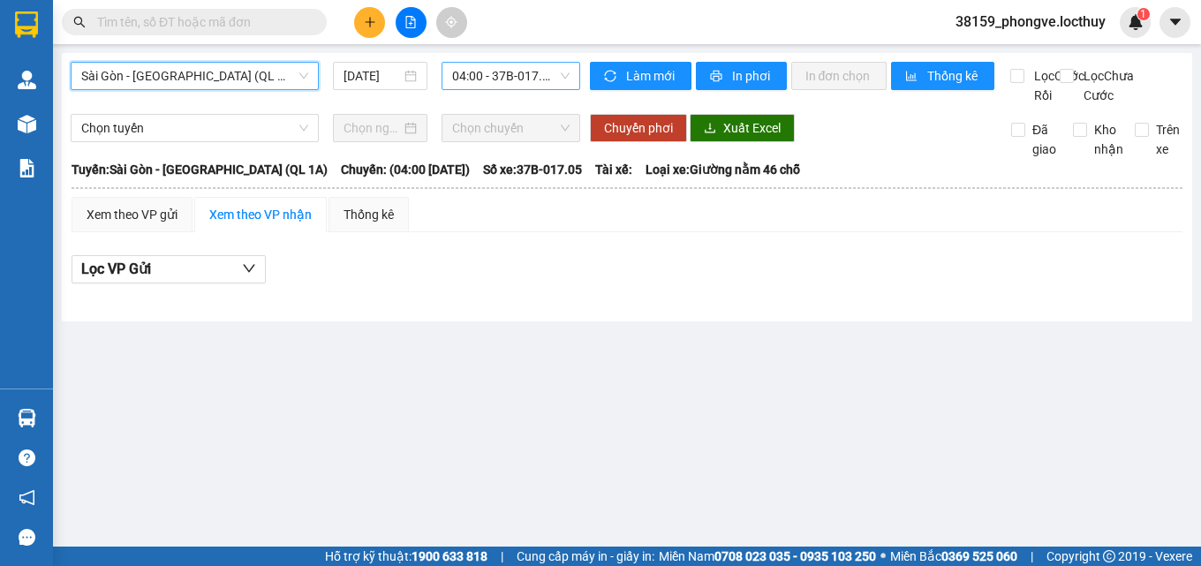
click at [504, 74] on span "04:00 - 37B-017.05 - ([GEOGRAPHIC_DATA])" at bounding box center [510, 76] width 117 height 27
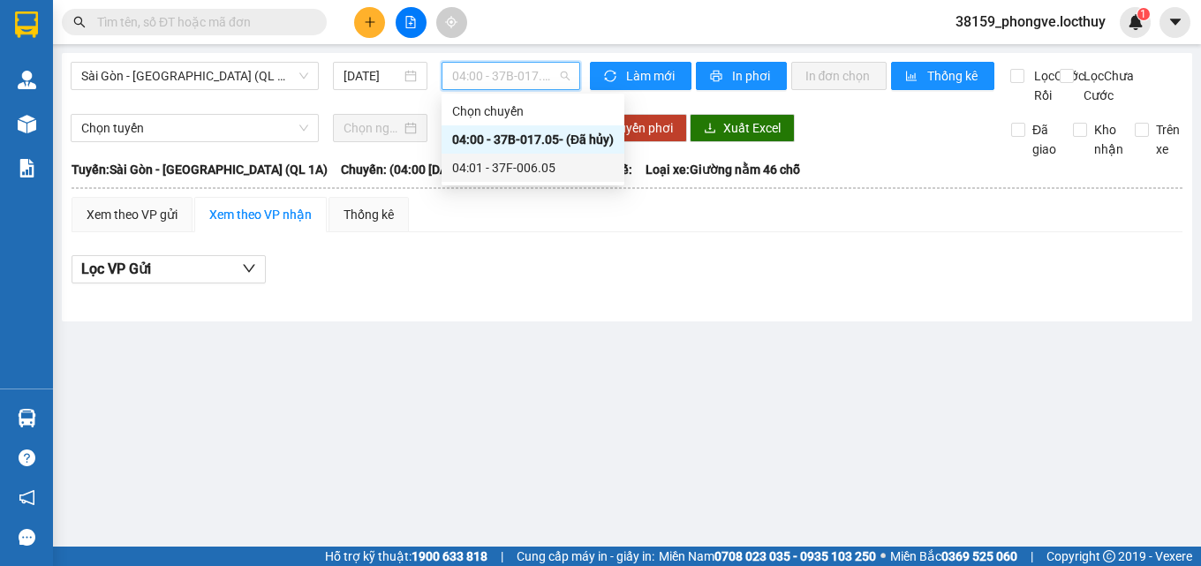
click at [504, 164] on div "04:01 - 37F-006.05" at bounding box center [533, 167] width 162 height 19
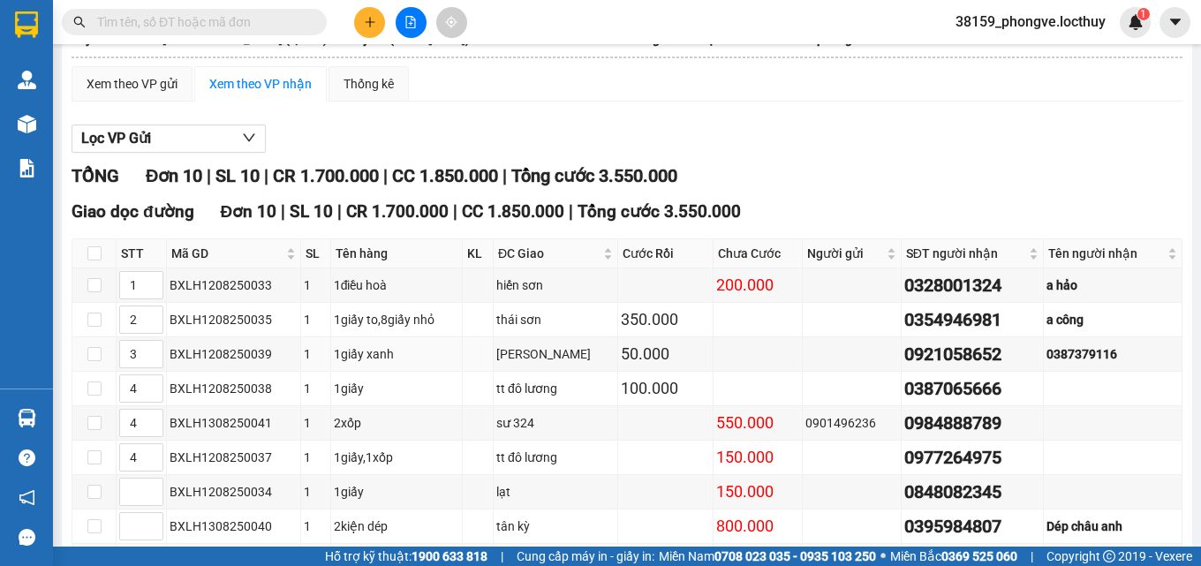
scroll to position [307, 0]
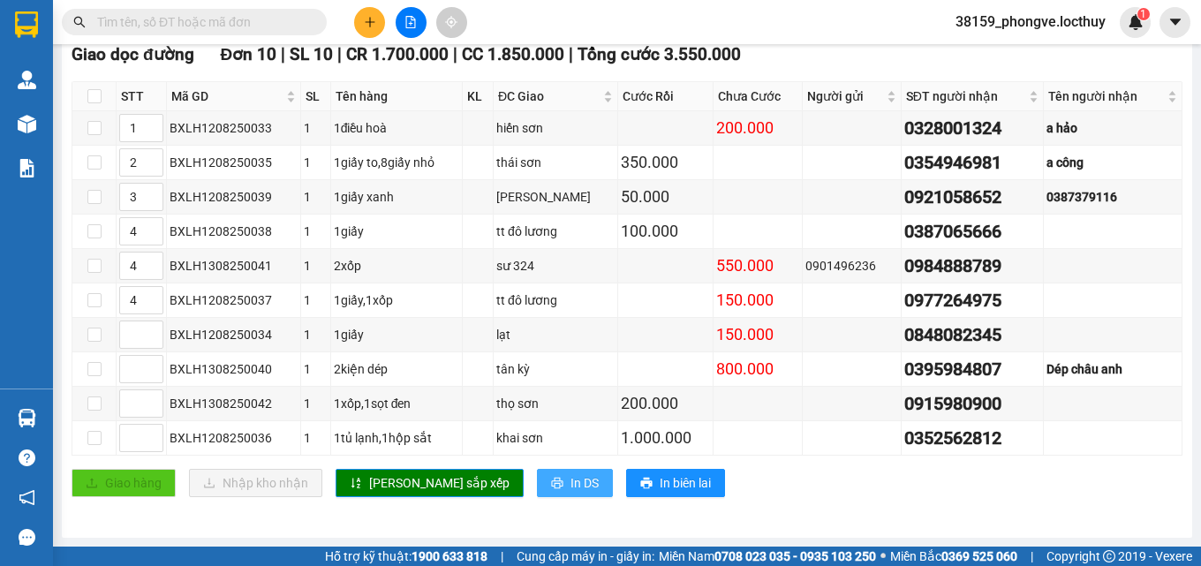
click at [571, 481] on span "In DS" at bounding box center [585, 482] width 28 height 19
